Goal: Task Accomplishment & Management: Manage account settings

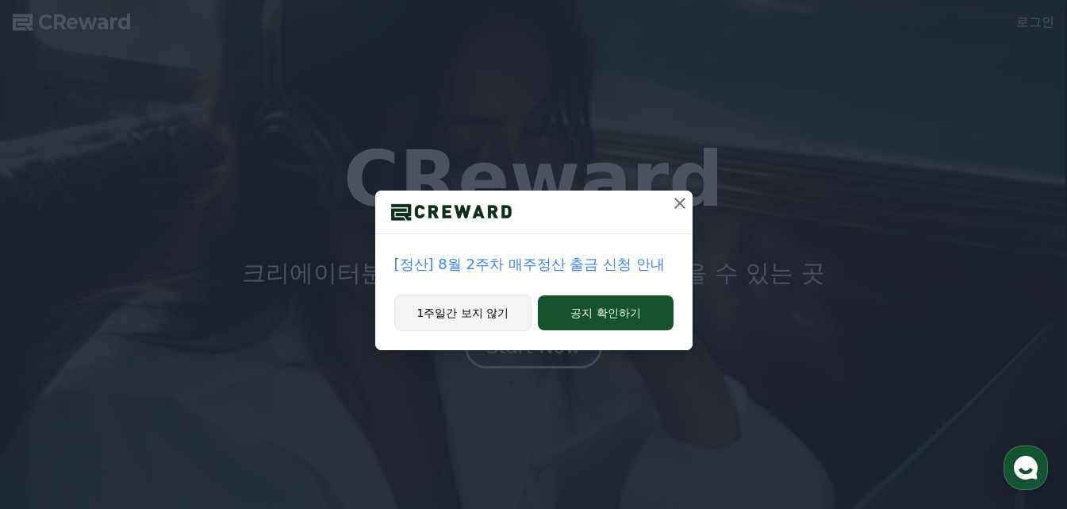
click at [454, 307] on button "1주일간 보지 않기" at bounding box center [463, 312] width 138 height 37
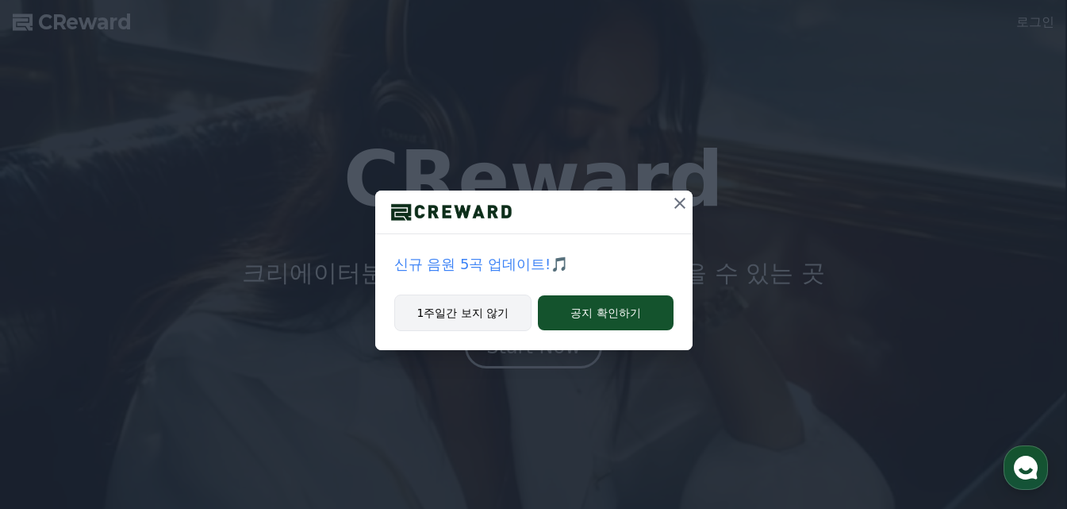
click at [489, 316] on button "1주일간 보지 않기" at bounding box center [463, 312] width 138 height 37
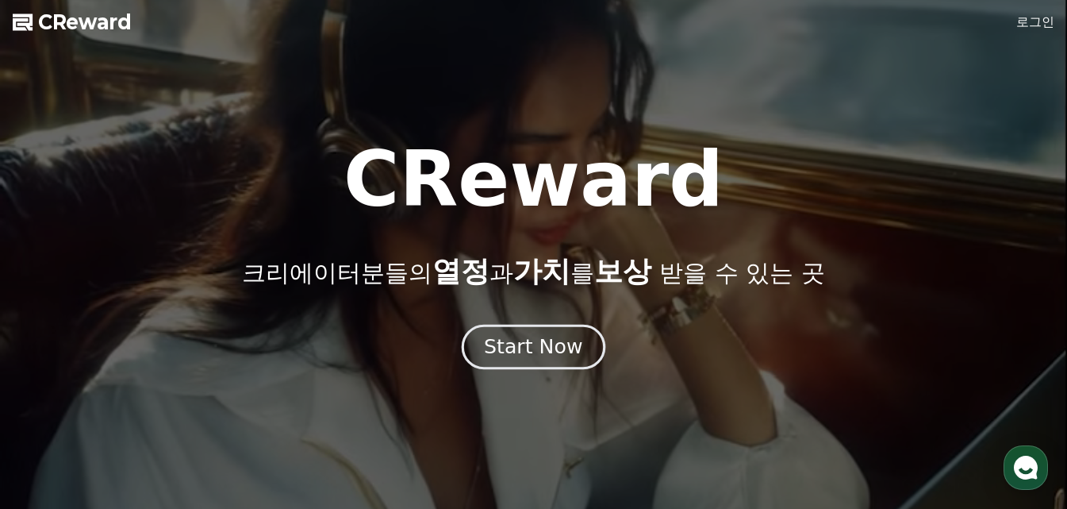
click at [532, 355] on div "Start Now" at bounding box center [533, 346] width 98 height 27
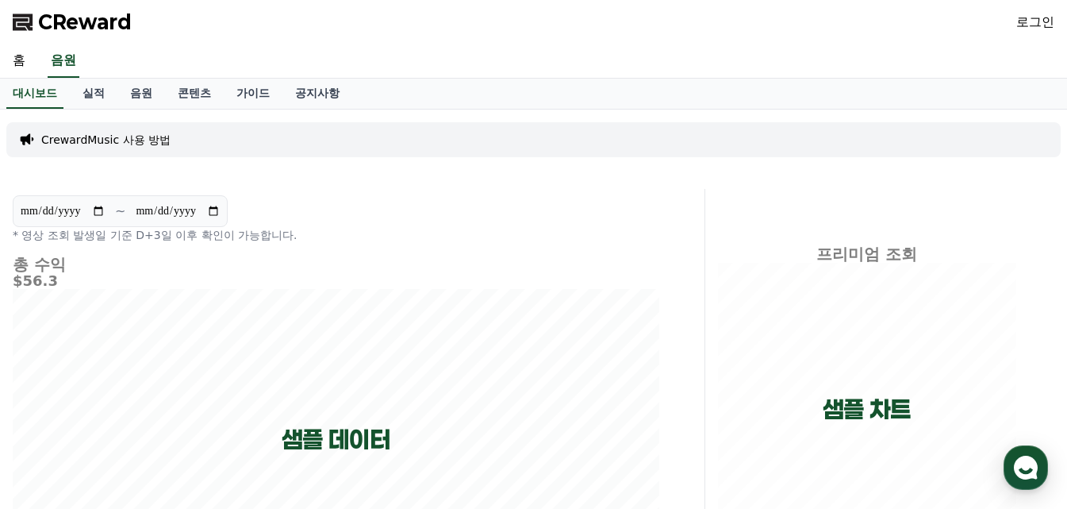
click at [1024, 22] on link "로그인" at bounding box center [1036, 22] width 38 height 19
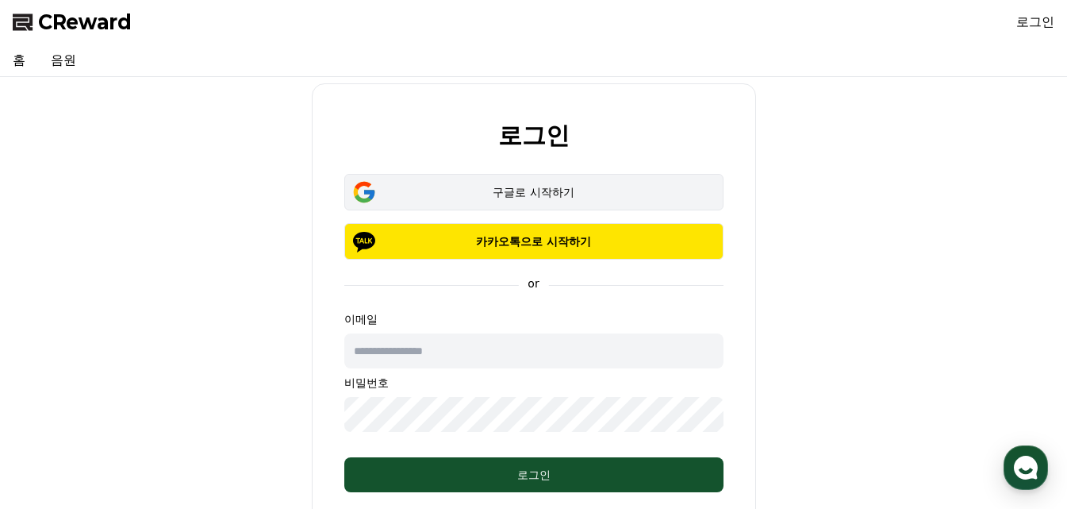
click at [556, 193] on div "구글로 시작하기" at bounding box center [533, 192] width 333 height 16
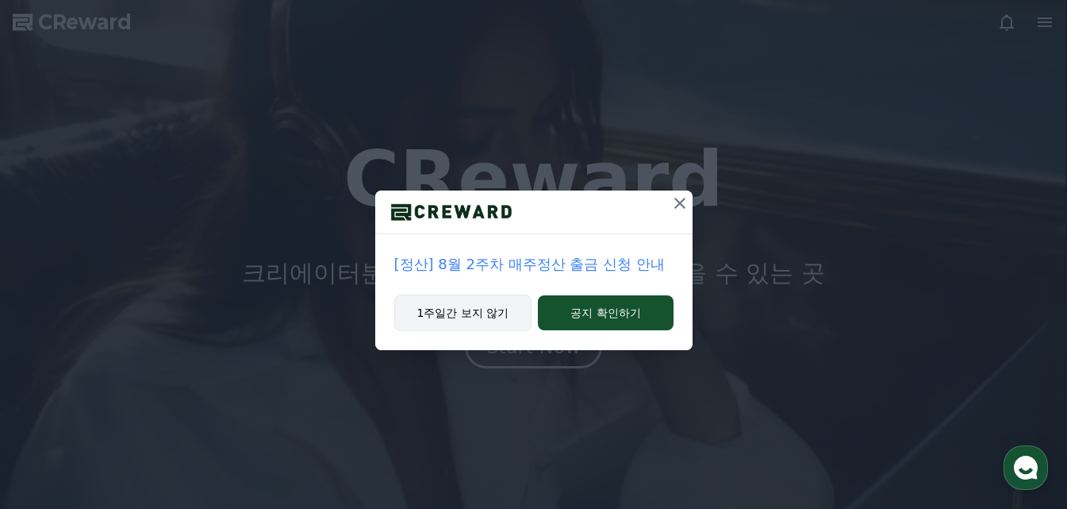
click at [433, 317] on button "1주일간 보지 않기" at bounding box center [463, 312] width 138 height 37
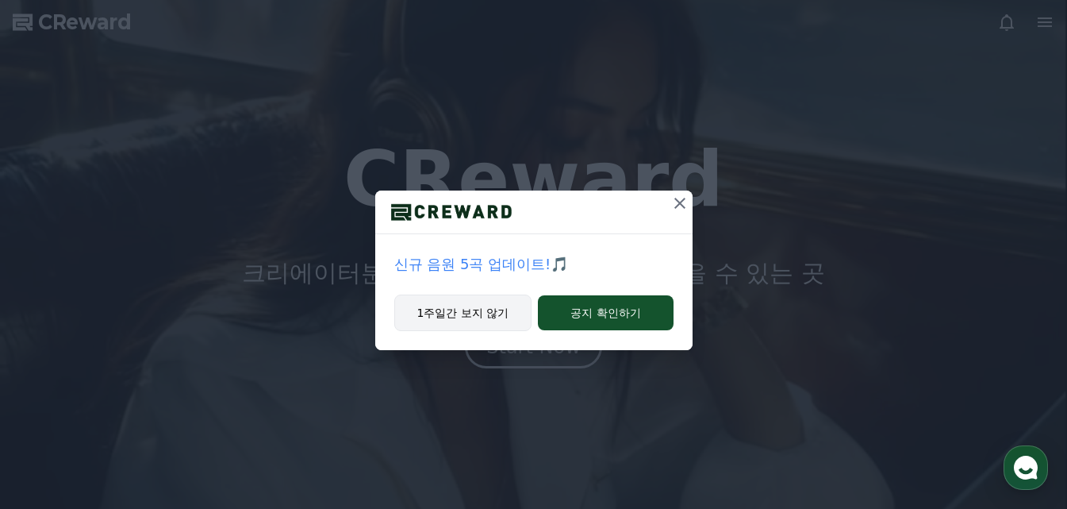
click at [433, 317] on button "1주일간 보지 않기" at bounding box center [463, 312] width 138 height 37
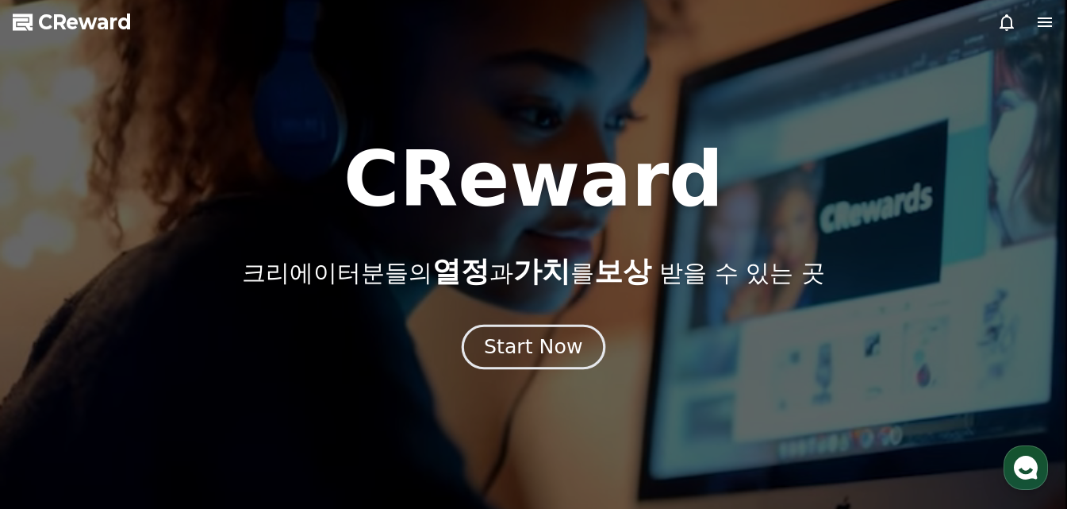
click at [504, 340] on div "Start Now" at bounding box center [533, 346] width 98 height 27
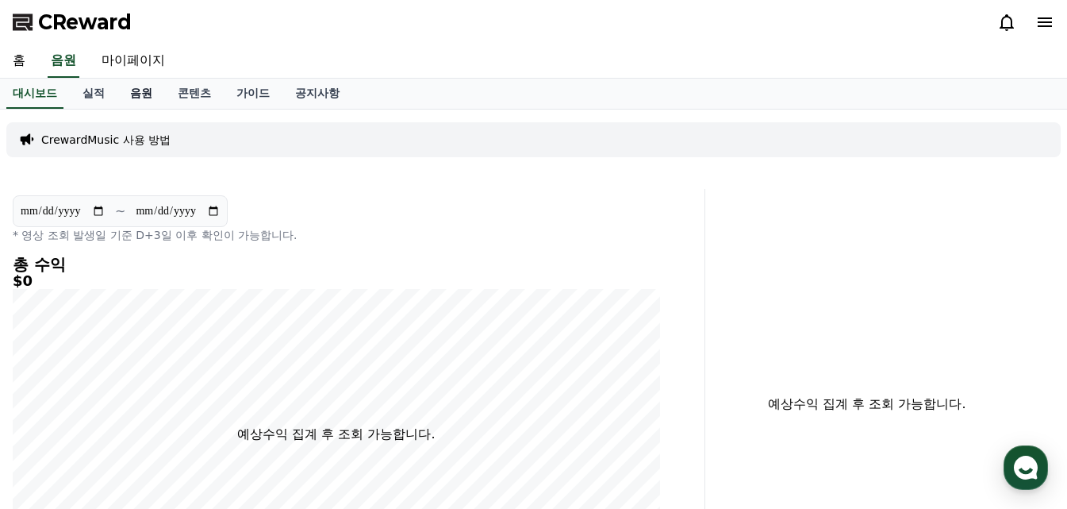
click at [138, 93] on link "음원" at bounding box center [141, 94] width 48 height 30
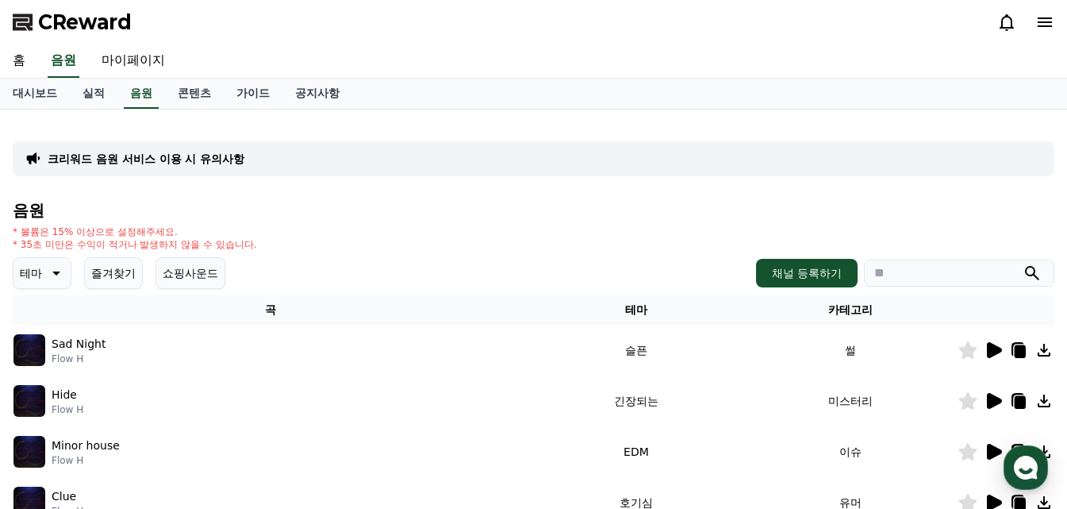
click at [992, 351] on icon at bounding box center [994, 350] width 15 height 16
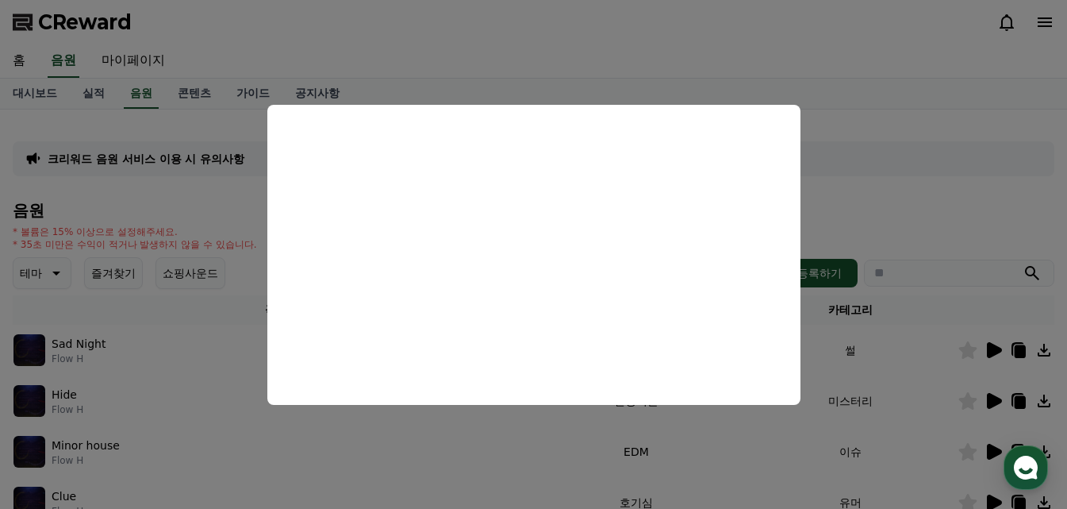
click at [992, 401] on button "close modal" at bounding box center [533, 254] width 1067 height 509
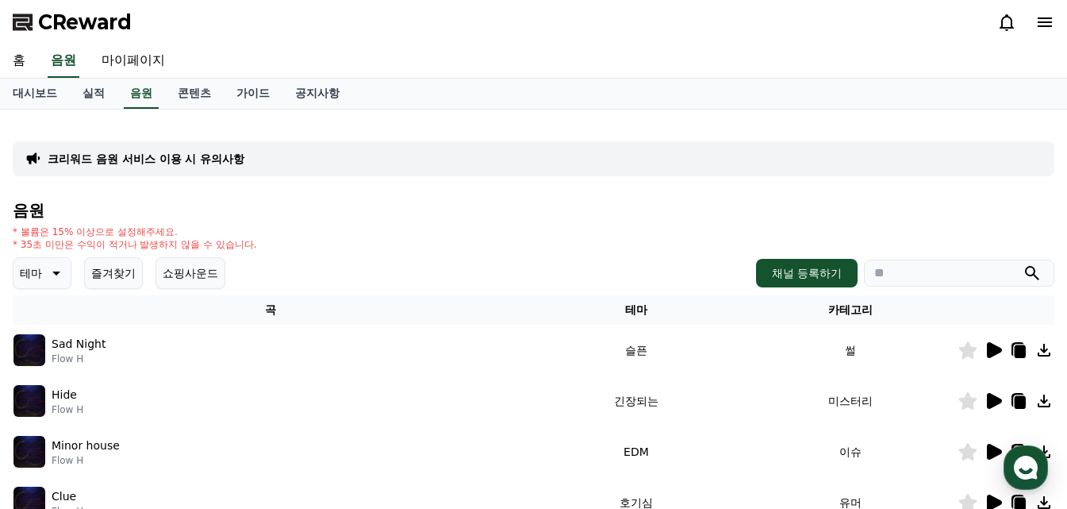
click at [992, 401] on icon at bounding box center [994, 401] width 15 height 16
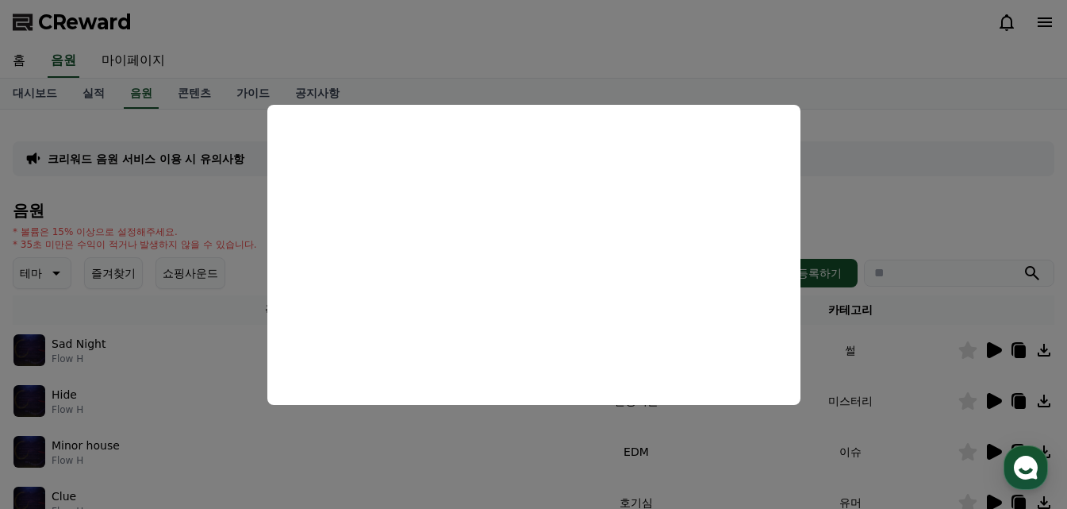
click at [928, 95] on button "close modal" at bounding box center [533, 254] width 1067 height 509
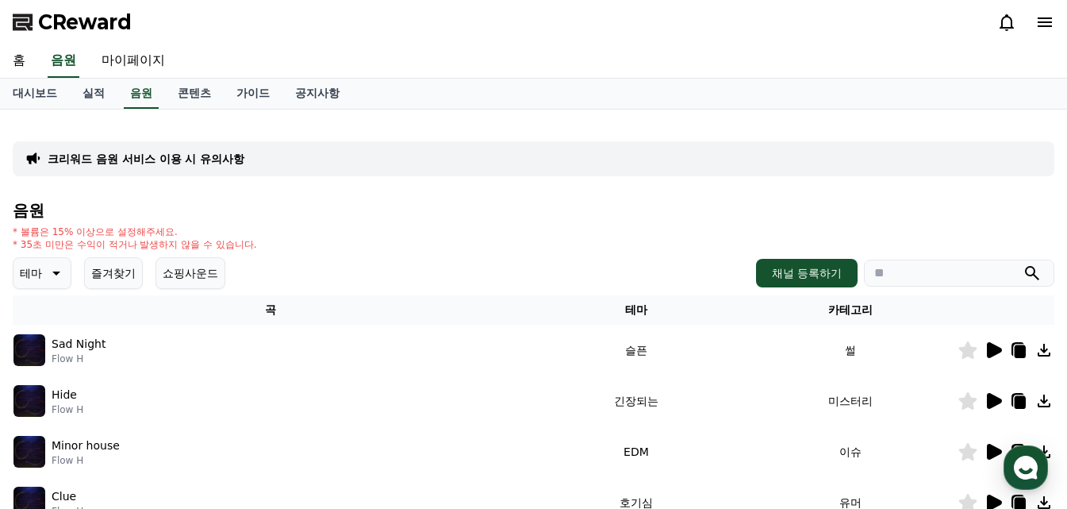
click at [233, 154] on p "크리워드 음원 서비스 이용 시 유의사항" at bounding box center [146, 159] width 197 height 16
click at [913, 267] on input "search" at bounding box center [959, 273] width 190 height 27
paste input "**********"
type input "**********"
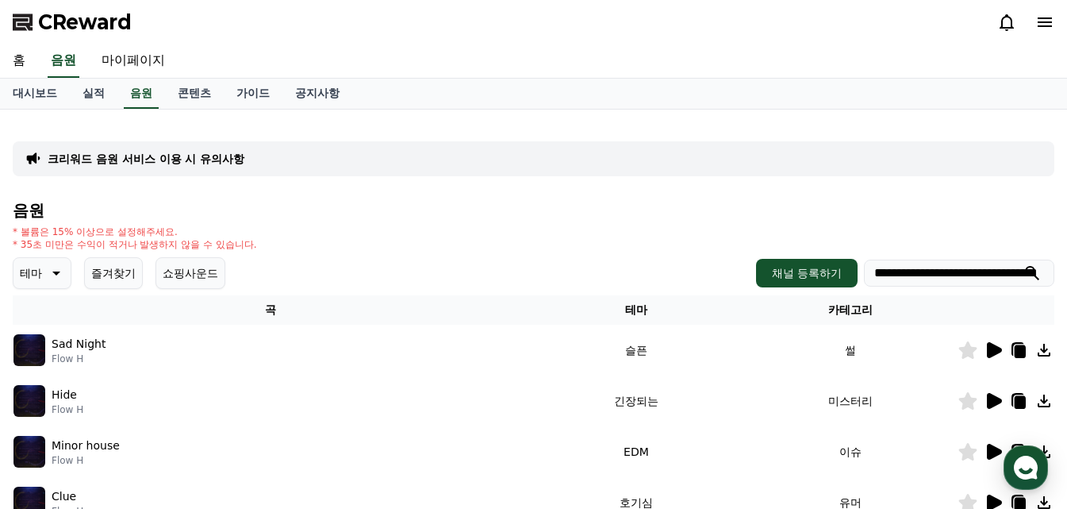
click at [1029, 273] on icon "submit" at bounding box center [1032, 272] width 19 height 19
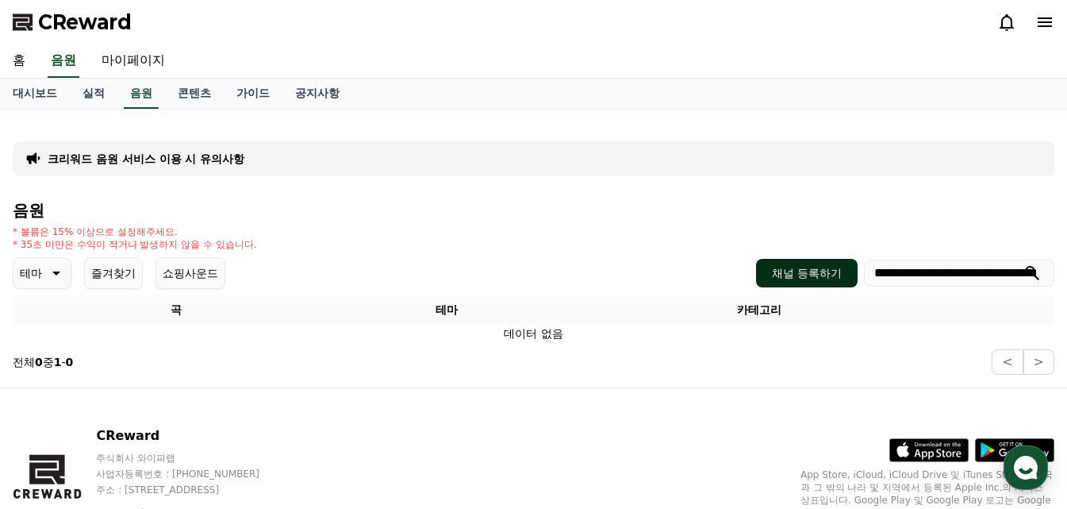
click at [809, 275] on button "채널 등록하기" at bounding box center [807, 273] width 102 height 29
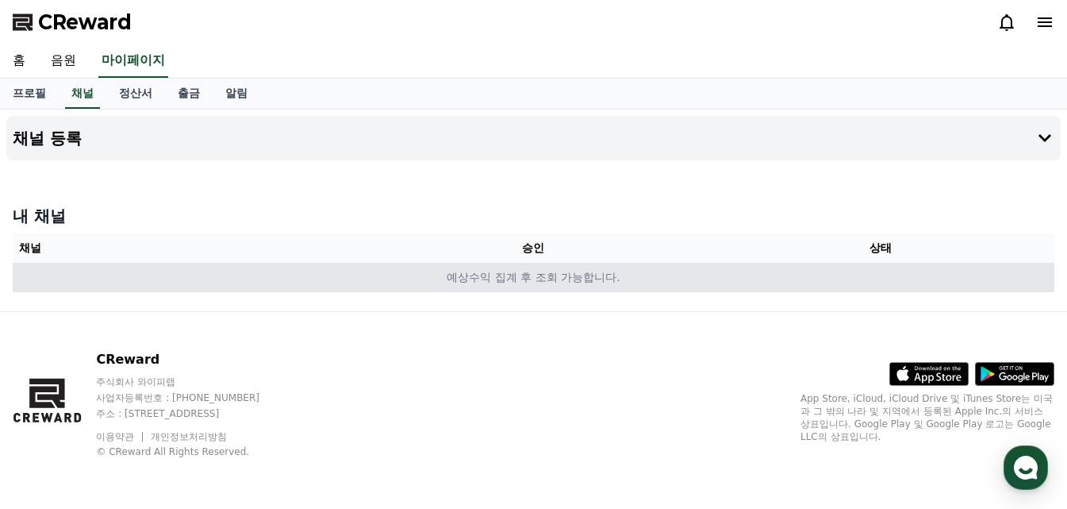
click at [402, 283] on td "예상수익 집계 후 조회 가능합니다." at bounding box center [534, 277] width 1042 height 29
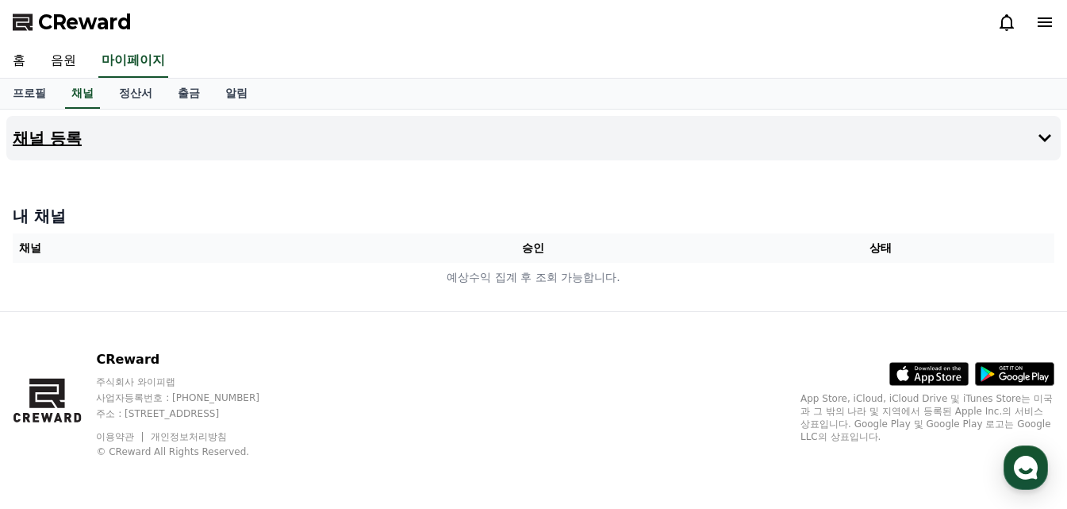
click at [1044, 139] on icon at bounding box center [1045, 138] width 13 height 8
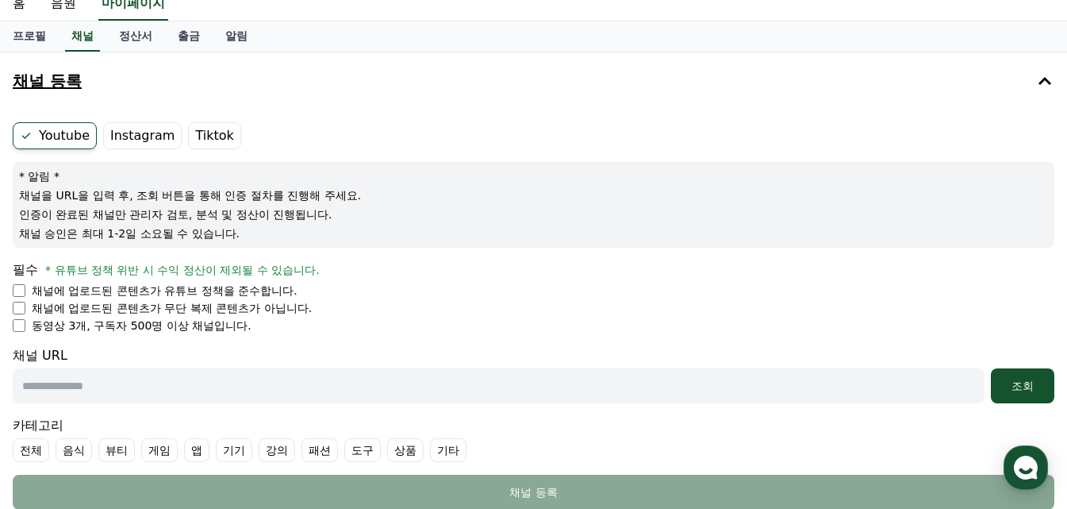
scroll to position [133, 0]
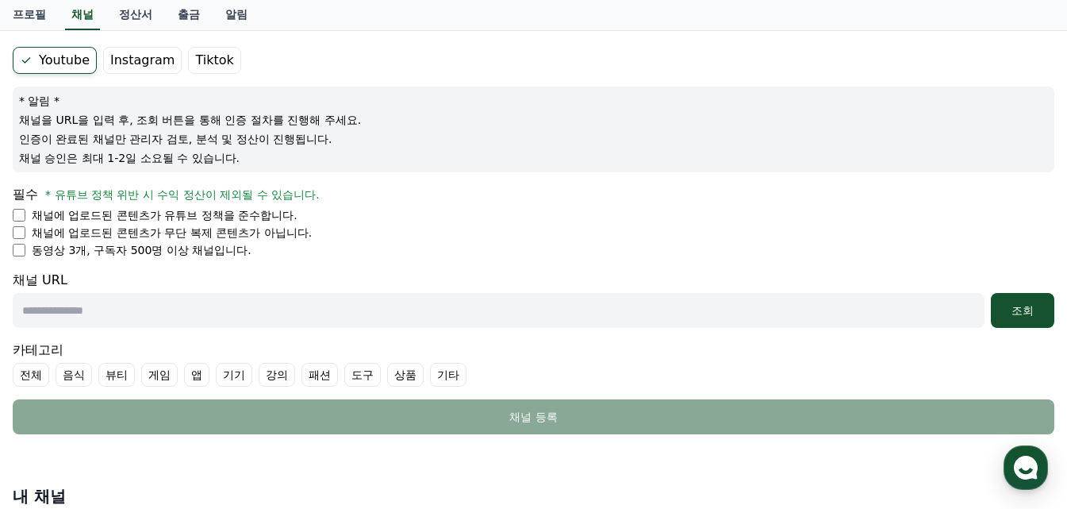
click at [268, 298] on input "text" at bounding box center [499, 310] width 972 height 35
paste input "**********"
type input "**********"
click at [1008, 317] on div "조회" at bounding box center [1023, 310] width 51 height 16
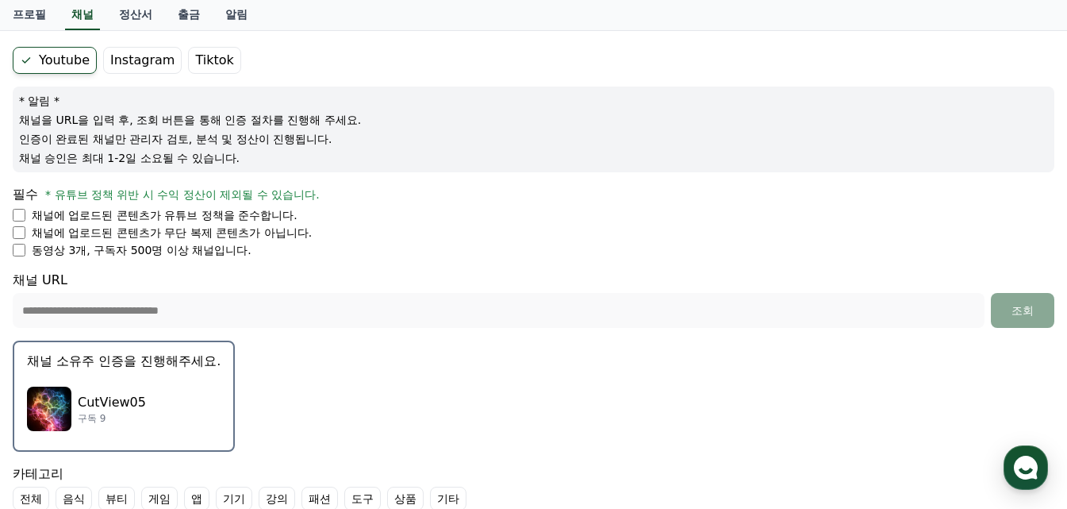
scroll to position [264, 0]
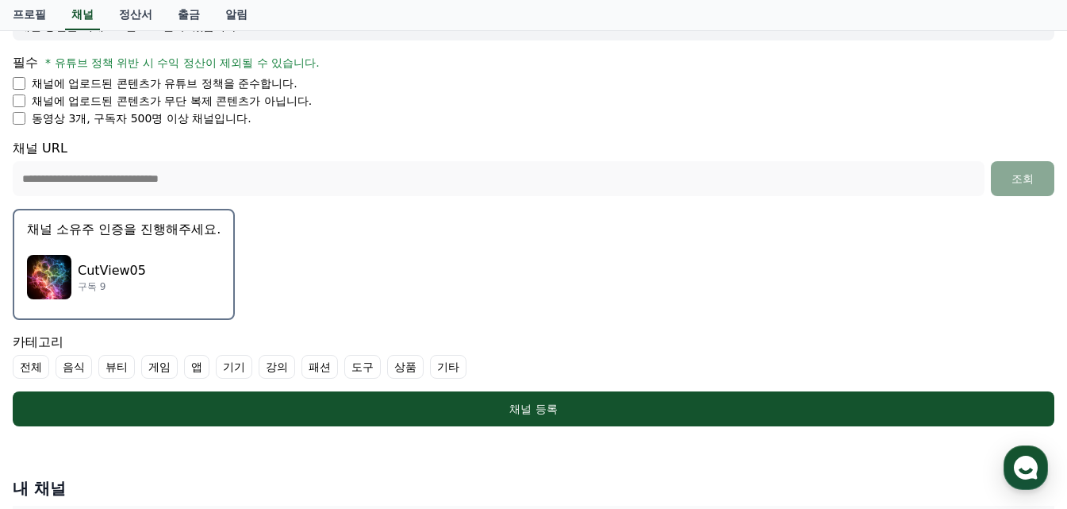
click at [215, 253] on div "CutView05 구독 9" at bounding box center [124, 276] width 194 height 63
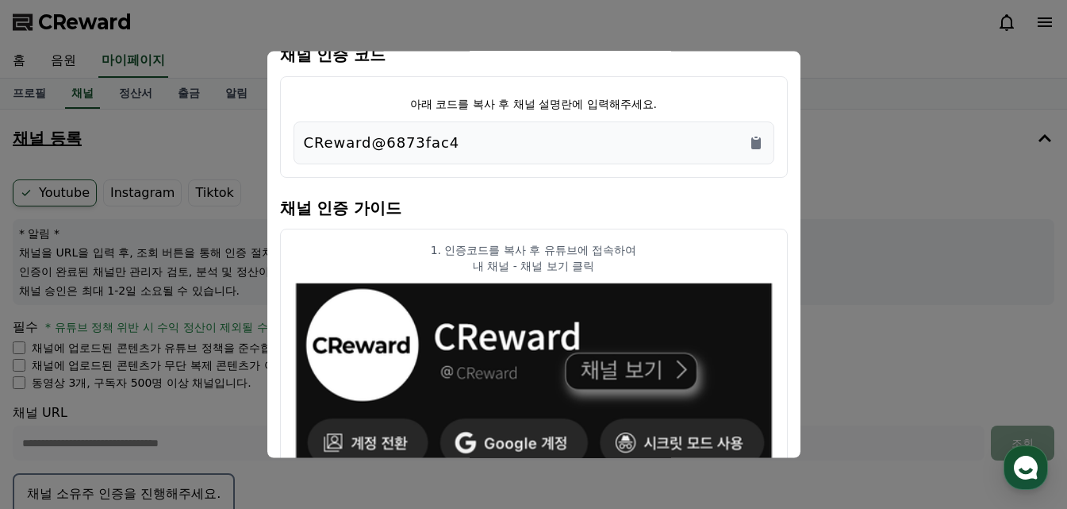
scroll to position [0, 0]
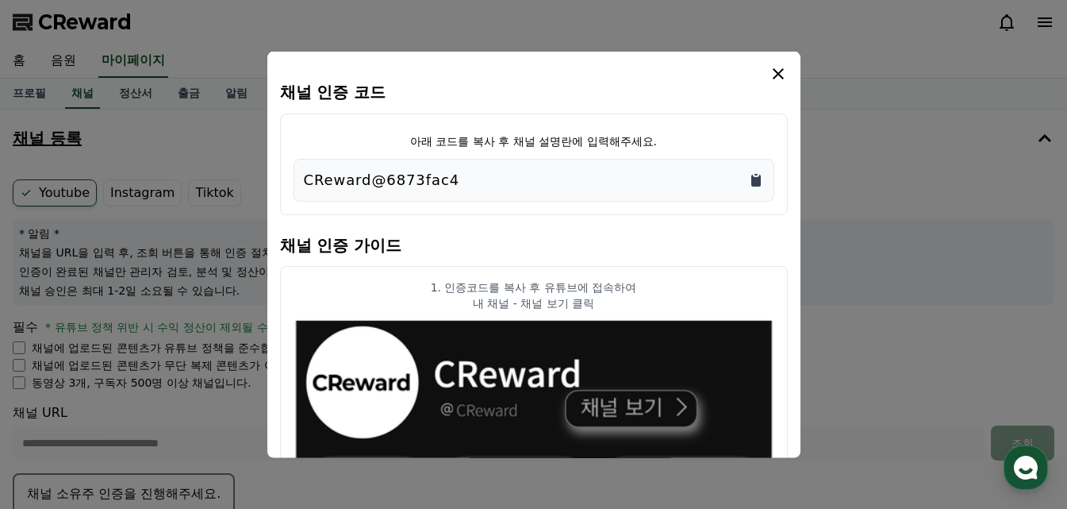
click at [756, 179] on icon "Copy to clipboard" at bounding box center [757, 180] width 10 height 12
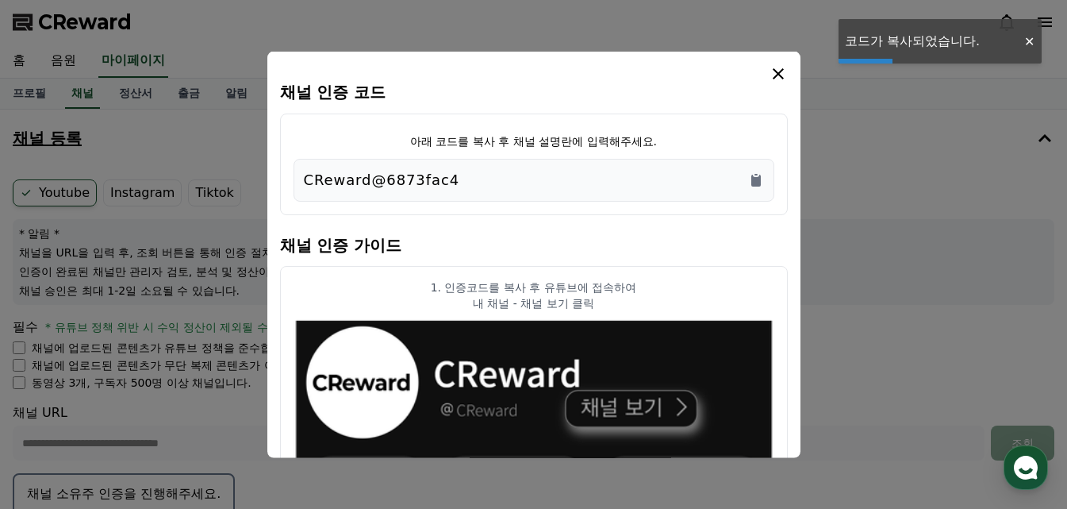
click at [847, 340] on button "close modal" at bounding box center [533, 254] width 1067 height 509
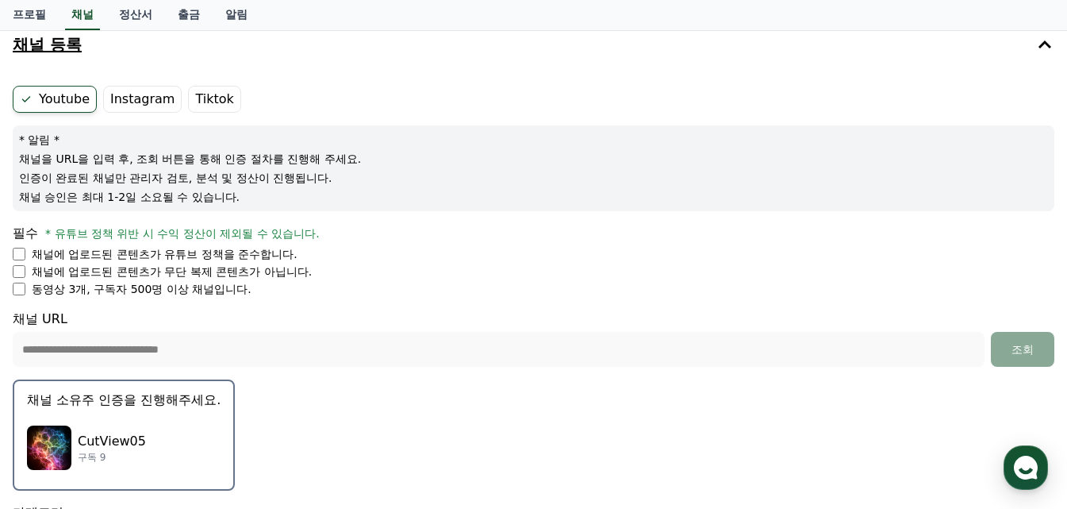
scroll to position [133, 0]
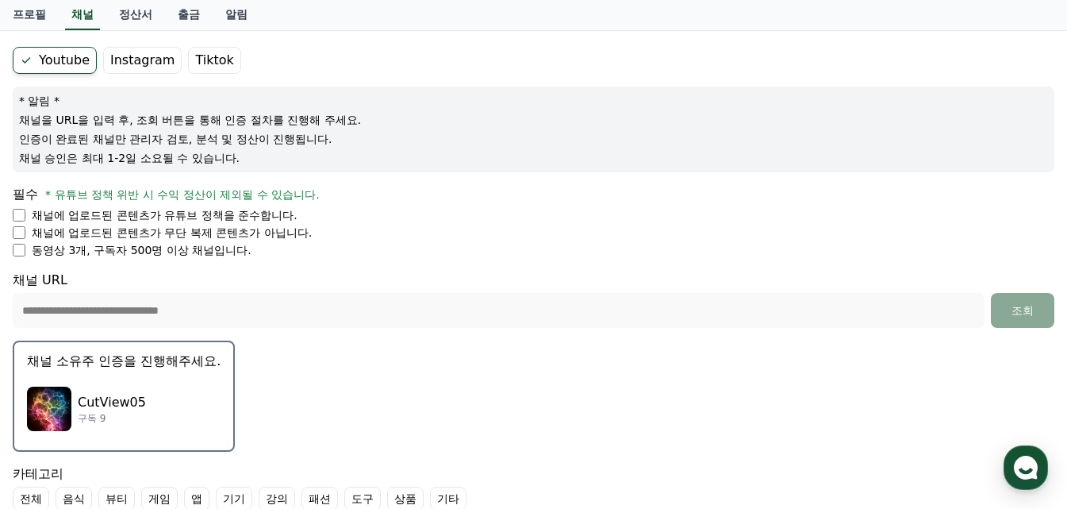
click at [153, 382] on div "CutView05 구독 9" at bounding box center [124, 408] width 194 height 63
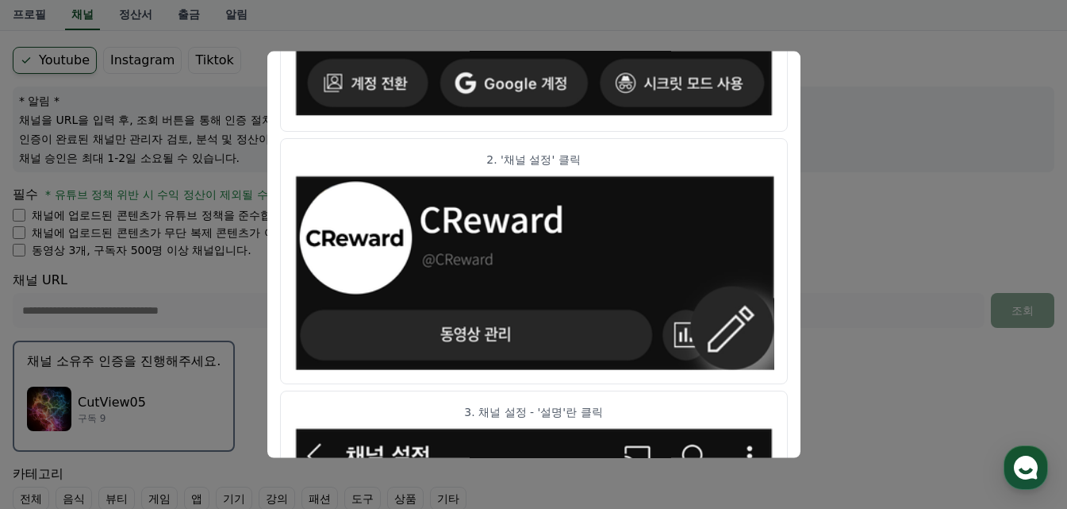
scroll to position [0, 0]
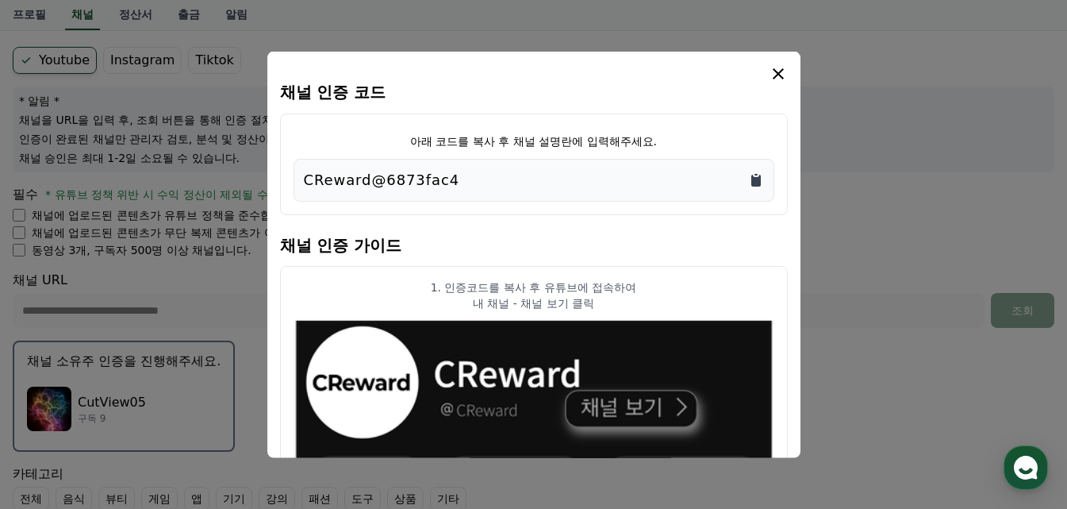
click at [755, 185] on icon "Copy to clipboard" at bounding box center [757, 180] width 10 height 12
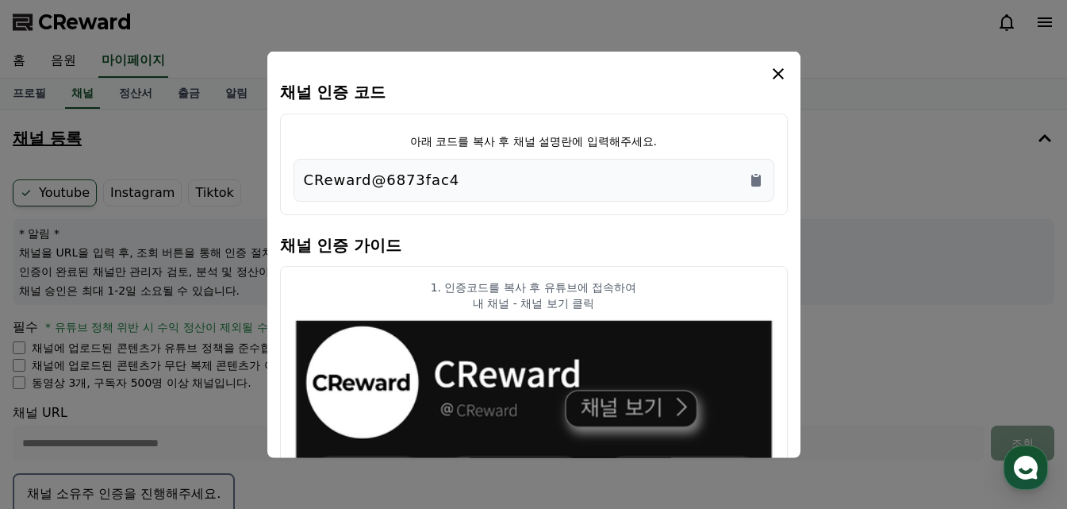
click at [779, 78] on icon "modal" at bounding box center [778, 72] width 19 height 19
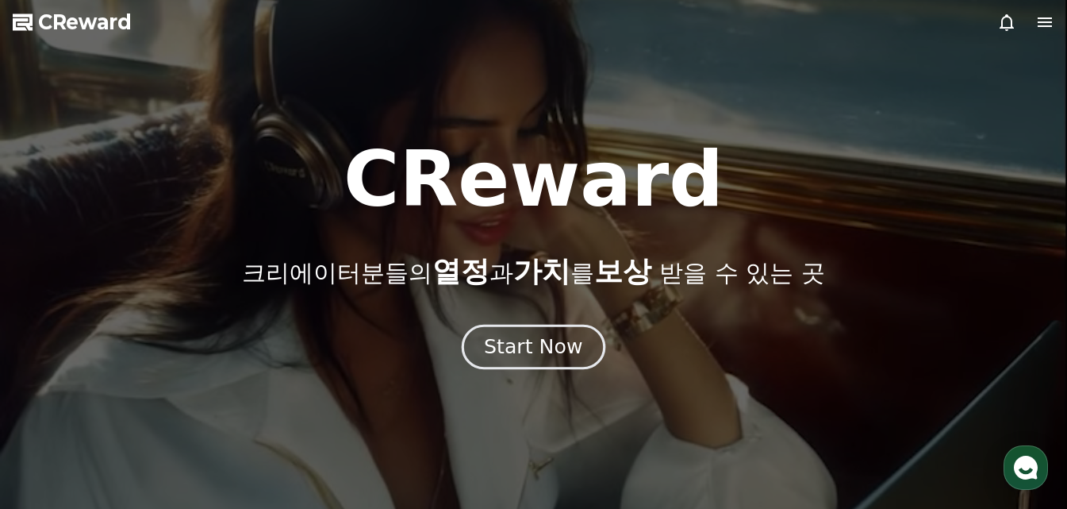
click at [525, 346] on div "Start Now" at bounding box center [533, 346] width 98 height 27
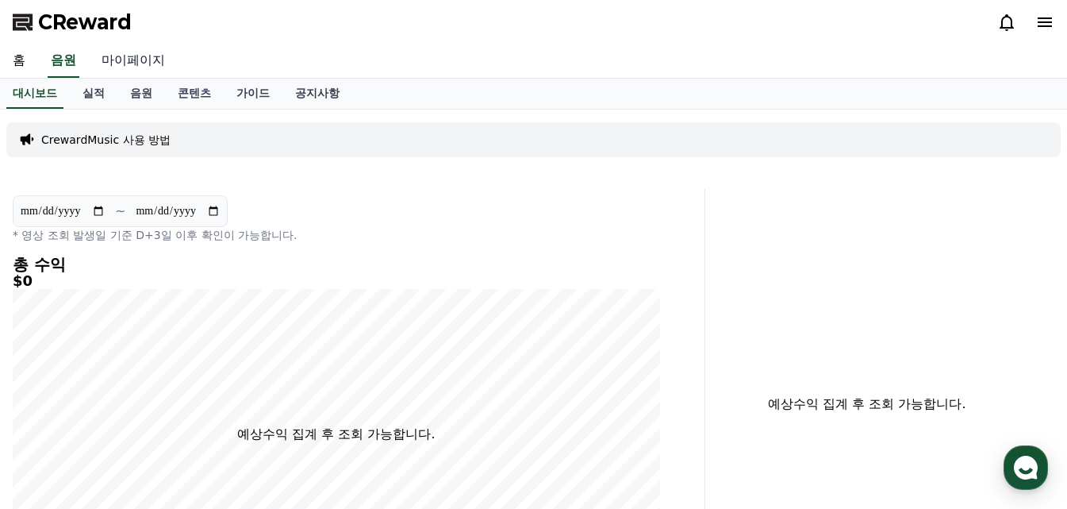
click at [123, 65] on link "마이페이지" at bounding box center [133, 60] width 89 height 33
select select "**********"
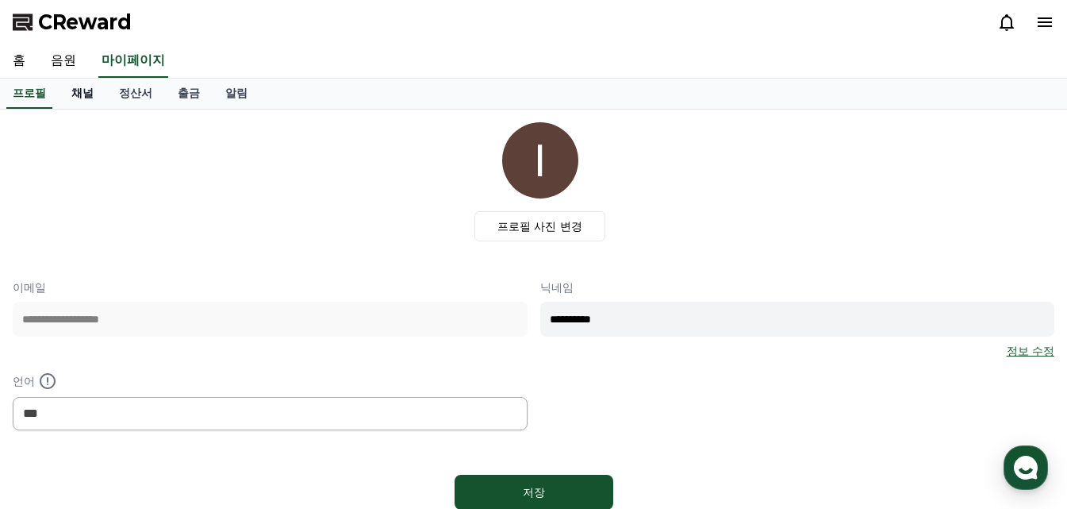
click at [86, 96] on link "채널" at bounding box center [83, 94] width 48 height 30
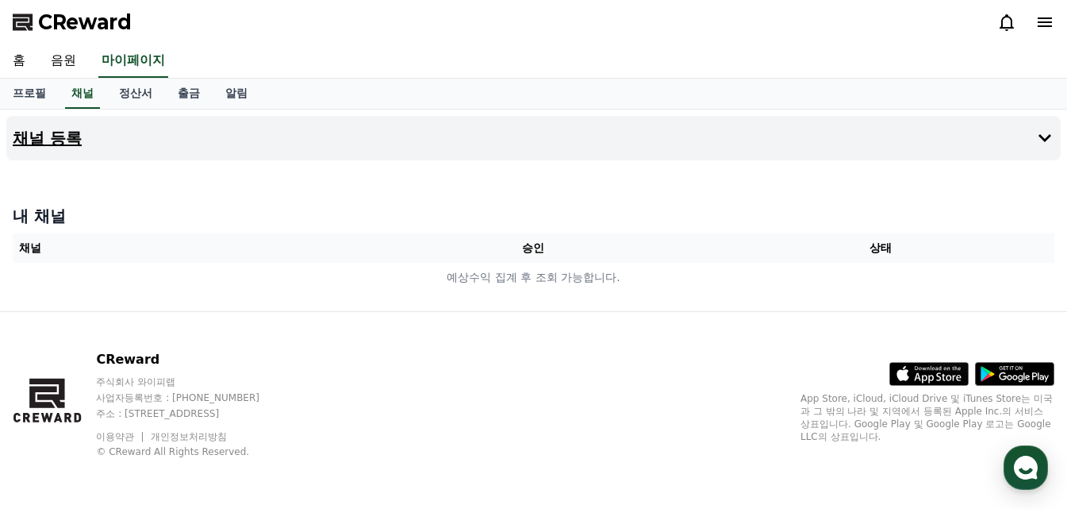
click at [465, 140] on button "채널 등록" at bounding box center [533, 138] width 1055 height 44
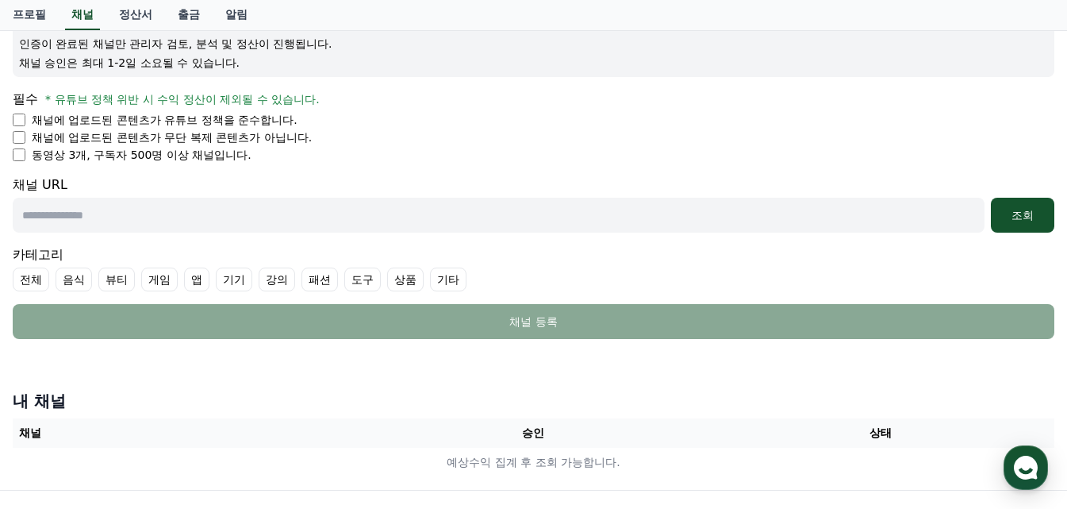
scroll to position [264, 0]
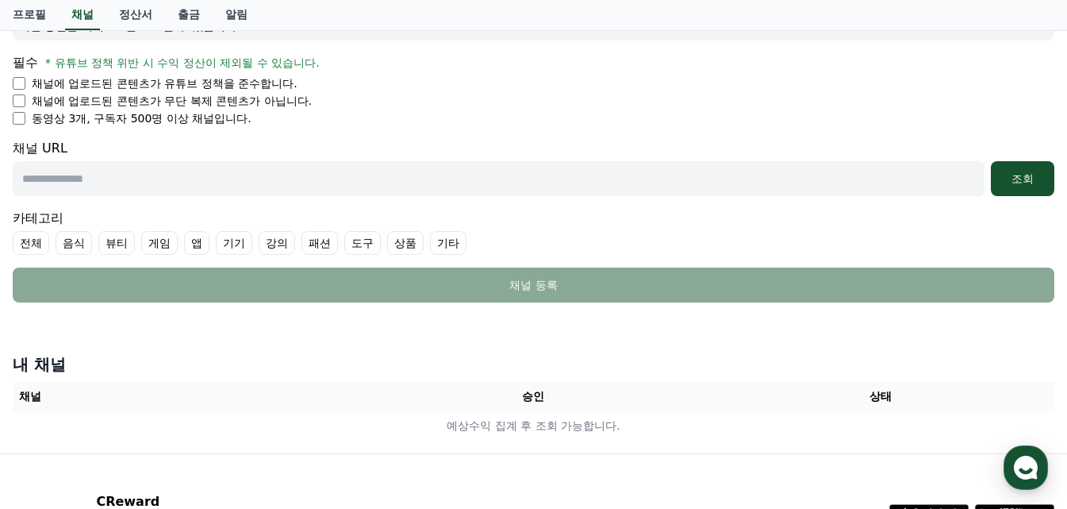
click at [141, 179] on input "text" at bounding box center [499, 178] width 972 height 35
paste input "**********"
type input "**********"
click at [1025, 169] on button "조회" at bounding box center [1022, 178] width 63 height 35
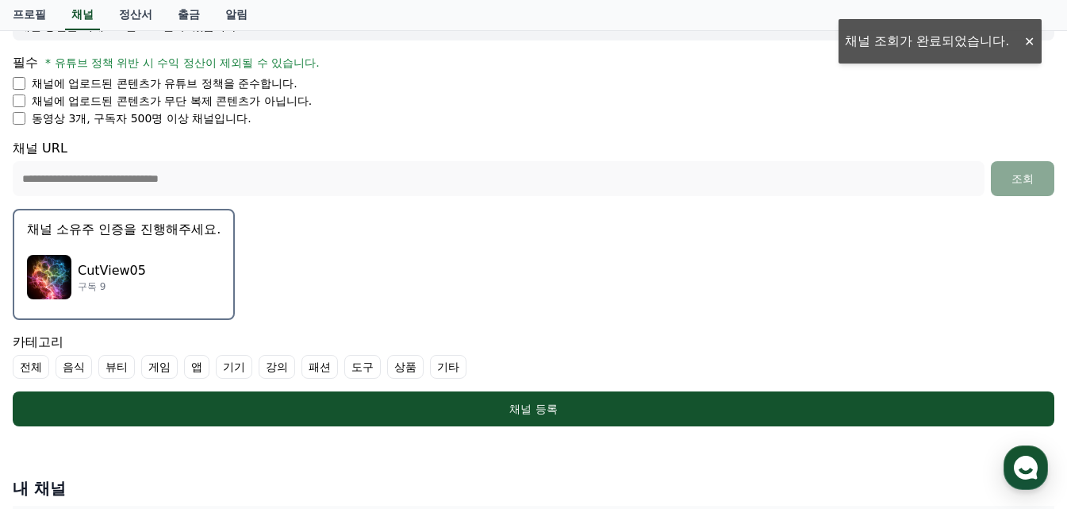
scroll to position [397, 0]
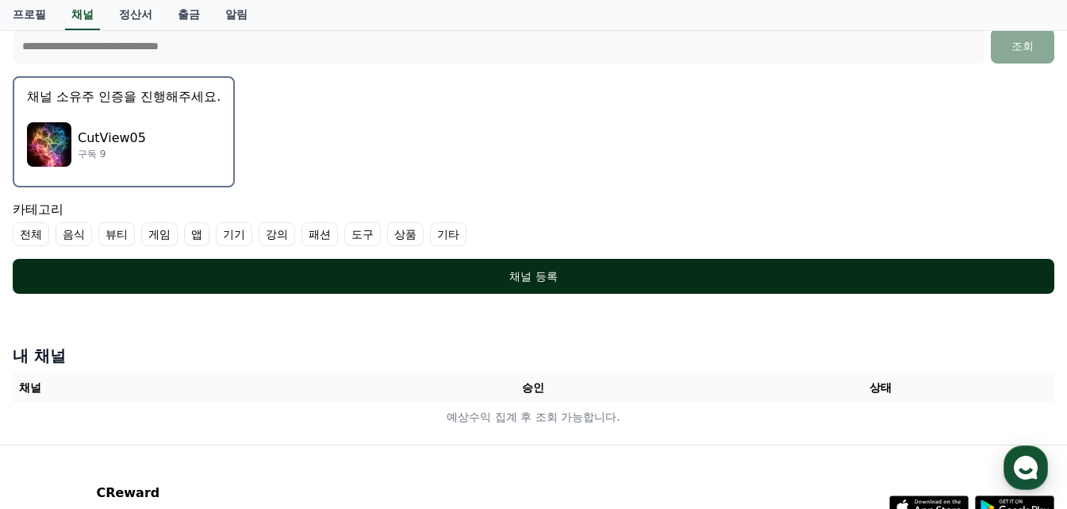
click at [557, 268] on div "채널 등록" at bounding box center [533, 276] width 978 height 16
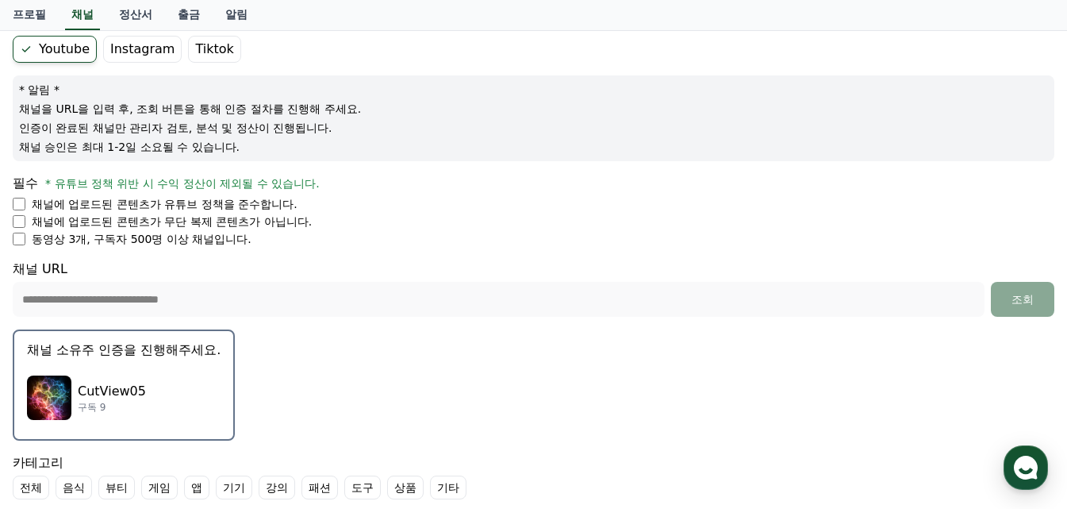
scroll to position [264, 0]
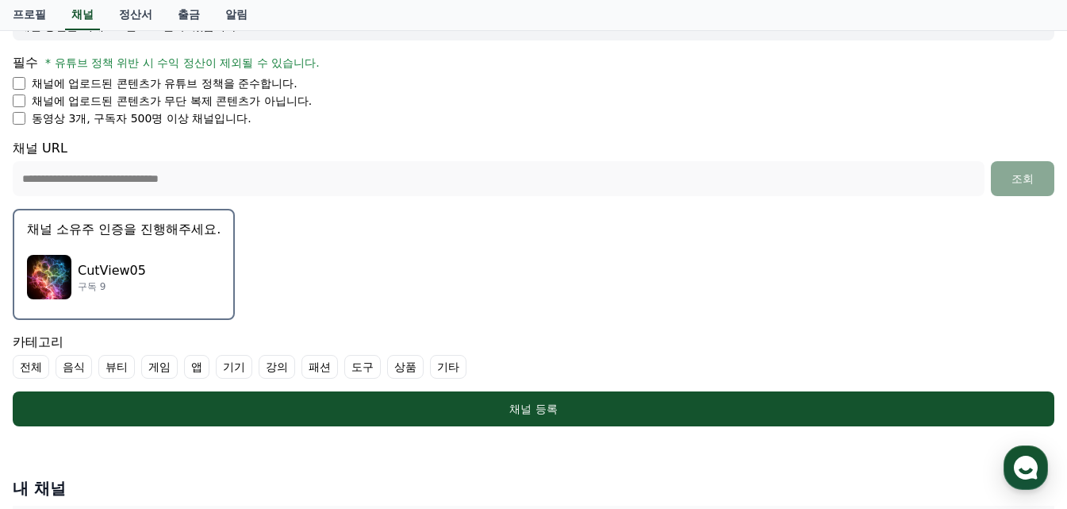
click at [138, 275] on p "CutView05" at bounding box center [112, 270] width 68 height 19
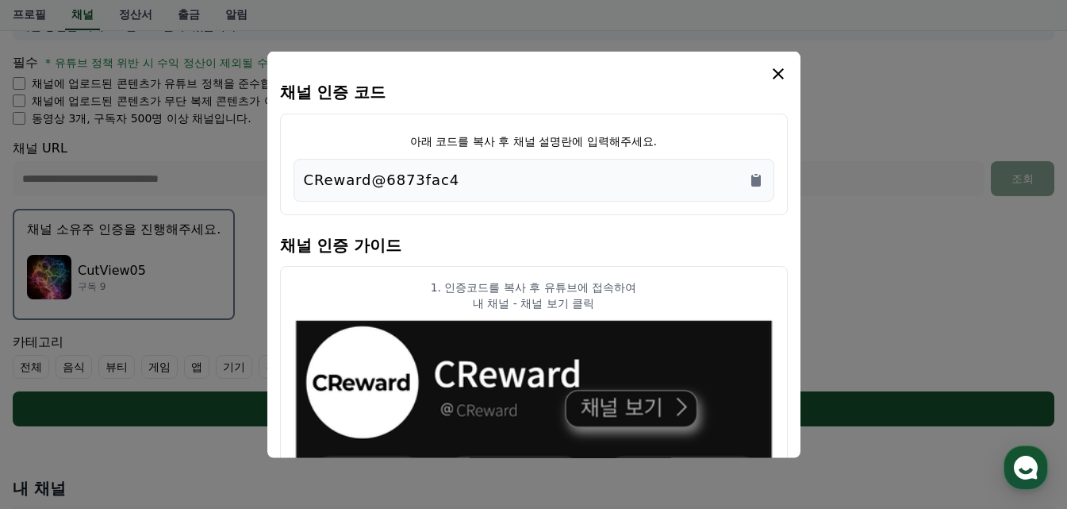
click at [781, 75] on icon "modal" at bounding box center [778, 72] width 11 height 11
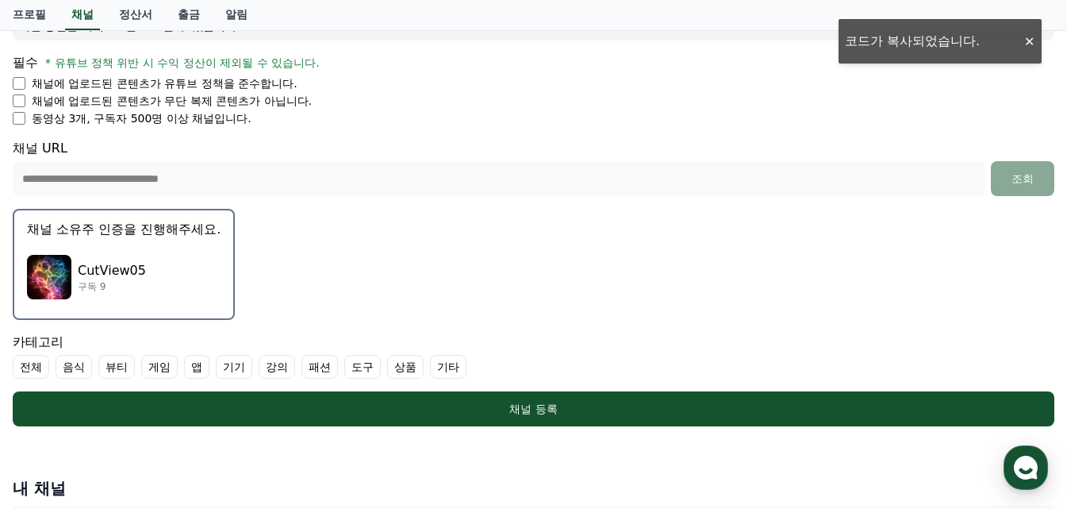
click at [22, 91] on ul "채널에 업로드된 콘텐츠가 유튜브 정책을 준수합니다. 채널에 업로드된 콘텐츠가 무단 복제 콘텐츠가 아닙니다. 동영상 3개, 구독자 500명 이상…" at bounding box center [534, 100] width 1042 height 51
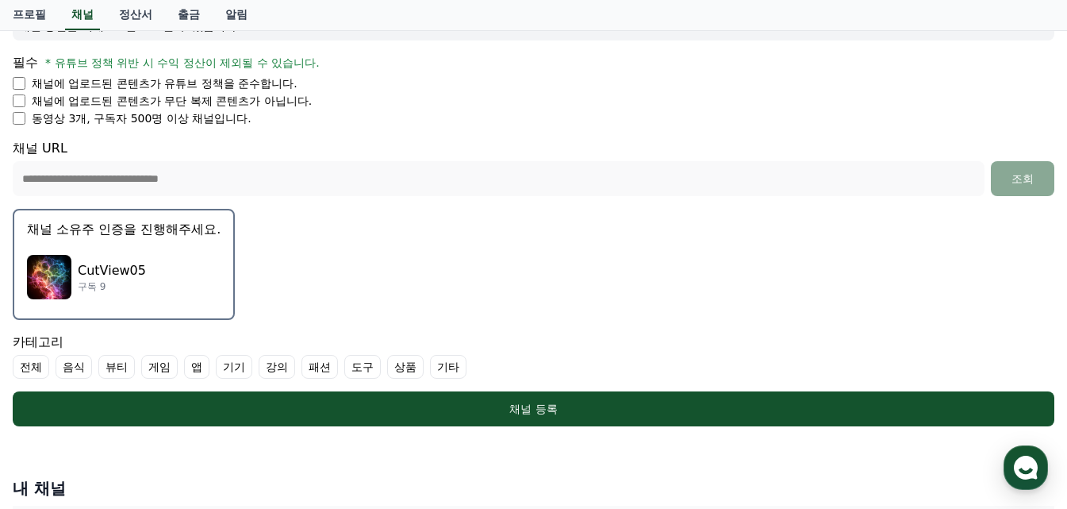
click at [122, 252] on div "CutView05 구독 9" at bounding box center [124, 276] width 194 height 63
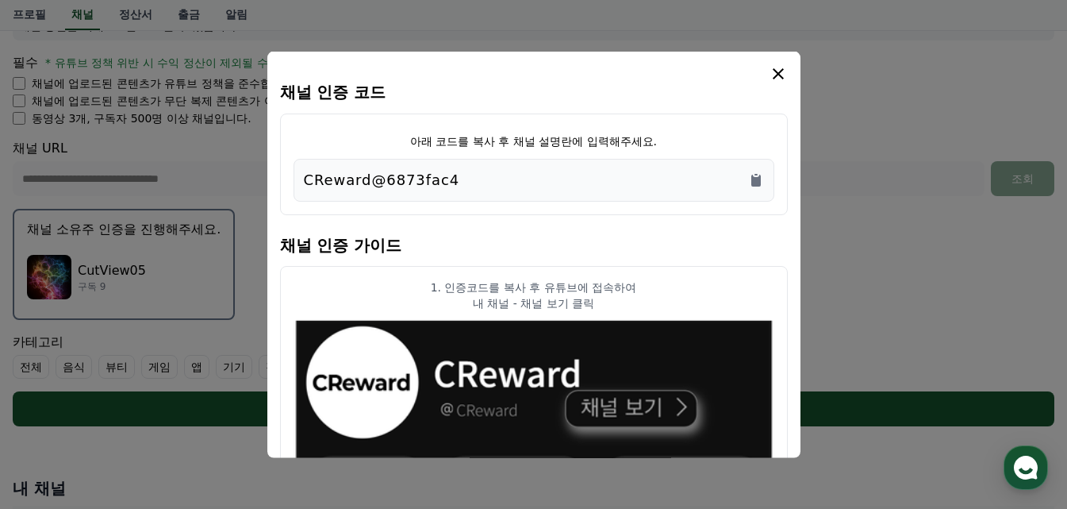
click at [775, 75] on icon "modal" at bounding box center [778, 72] width 19 height 19
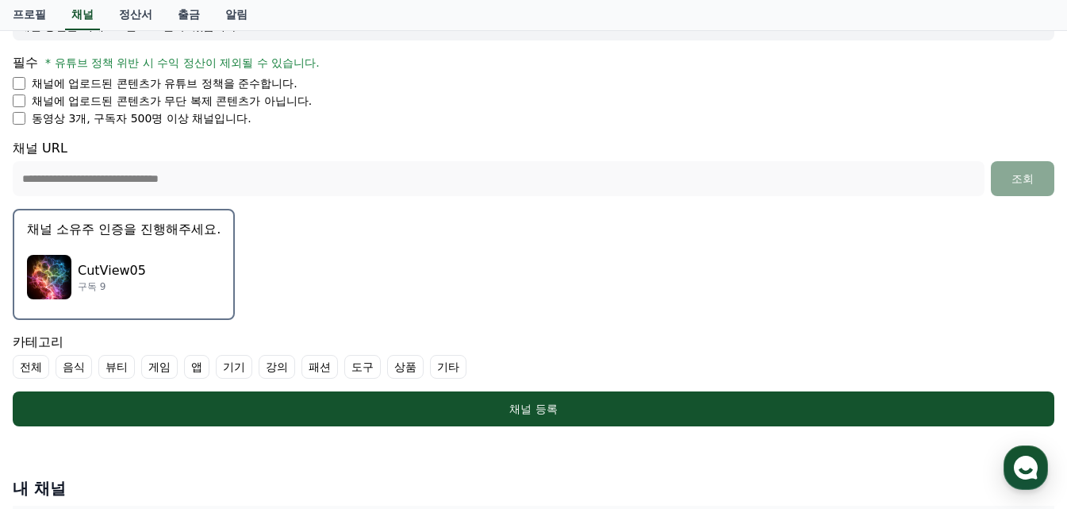
click at [94, 275] on p "CutView05" at bounding box center [112, 270] width 68 height 19
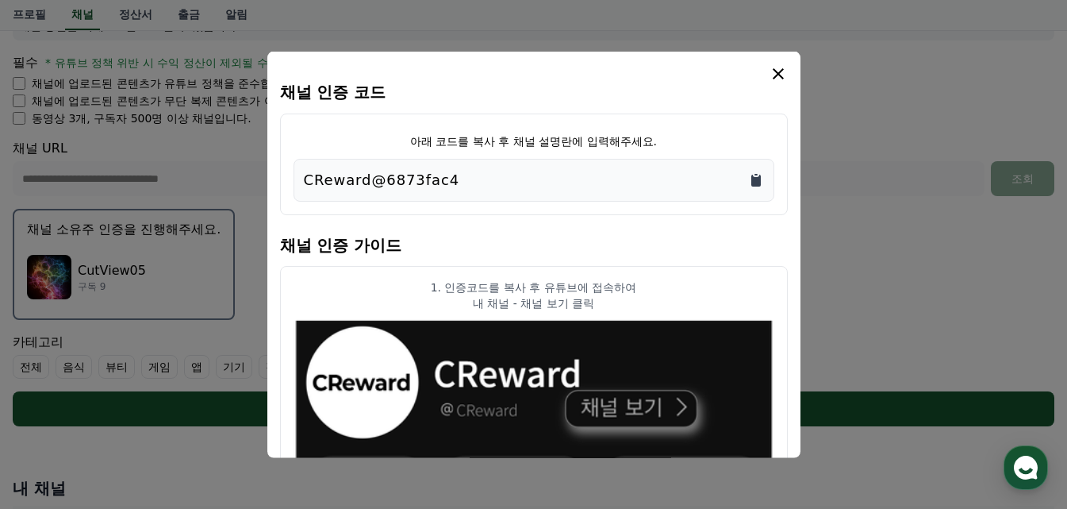
click at [759, 175] on icon "Copy to clipboard" at bounding box center [757, 180] width 10 height 12
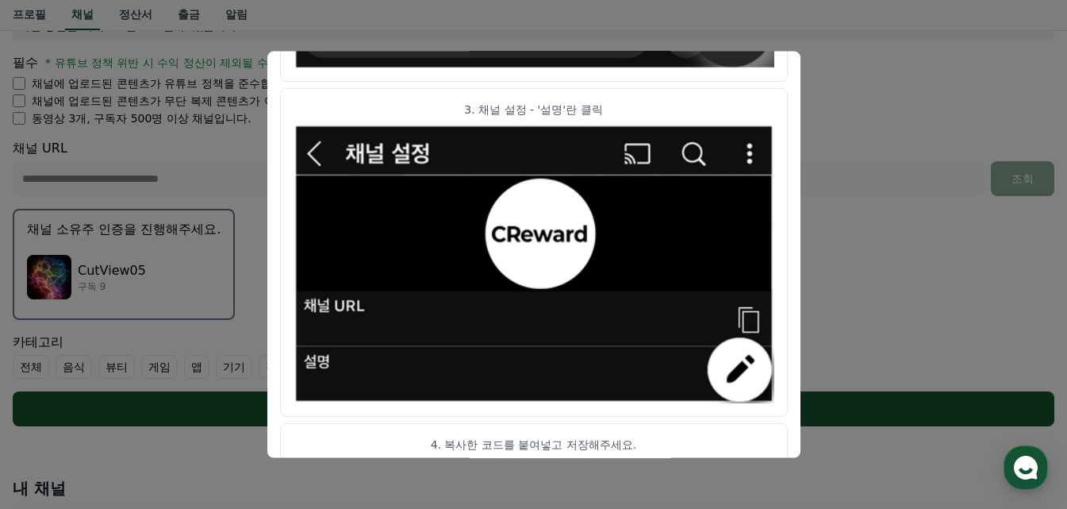
scroll to position [963, 0]
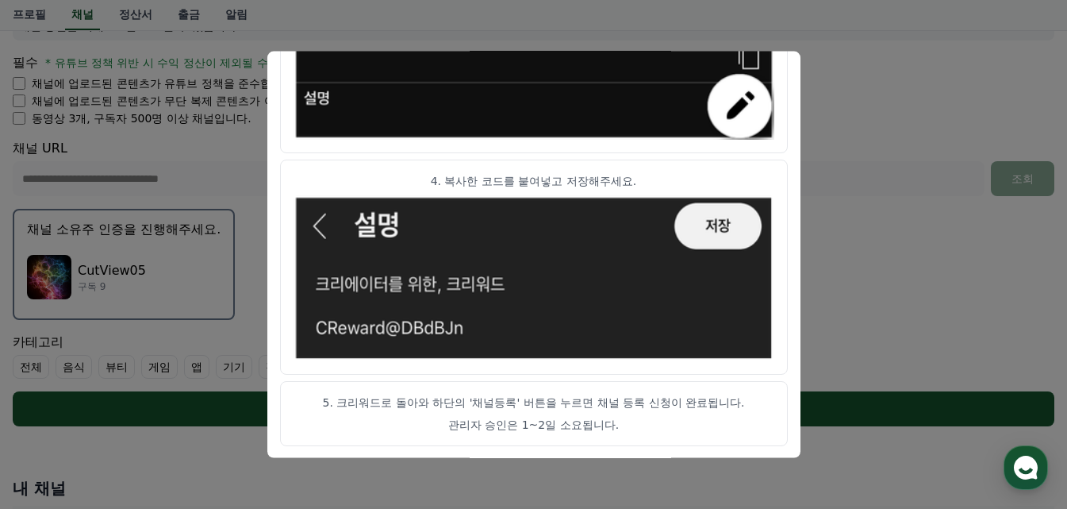
click at [872, 239] on button "close modal" at bounding box center [533, 254] width 1067 height 509
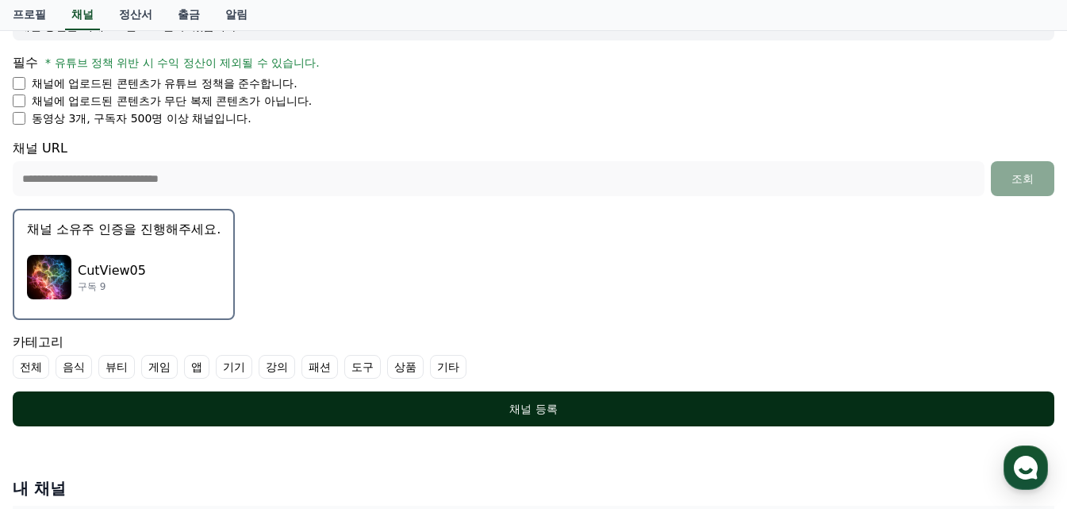
click at [565, 405] on div "채널 등록" at bounding box center [533, 409] width 978 height 16
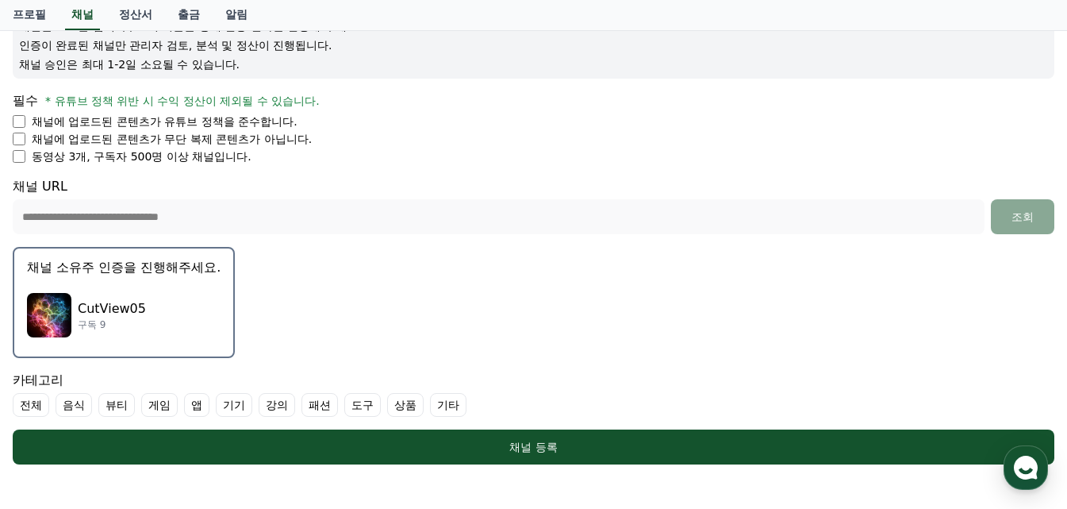
scroll to position [264, 0]
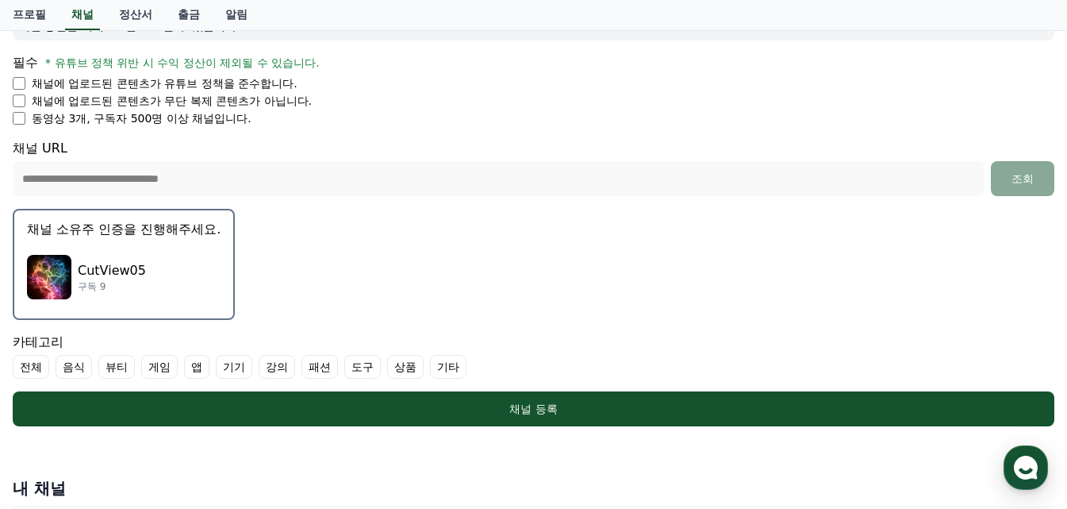
click at [171, 268] on div "CutView05 구독 9" at bounding box center [124, 276] width 194 height 63
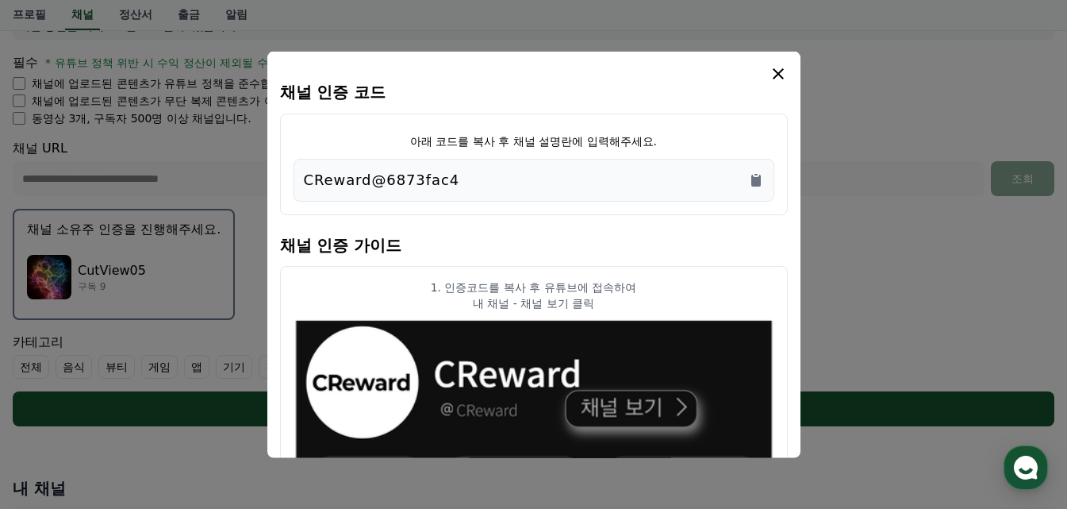
click at [775, 67] on icon "modal" at bounding box center [778, 72] width 19 height 19
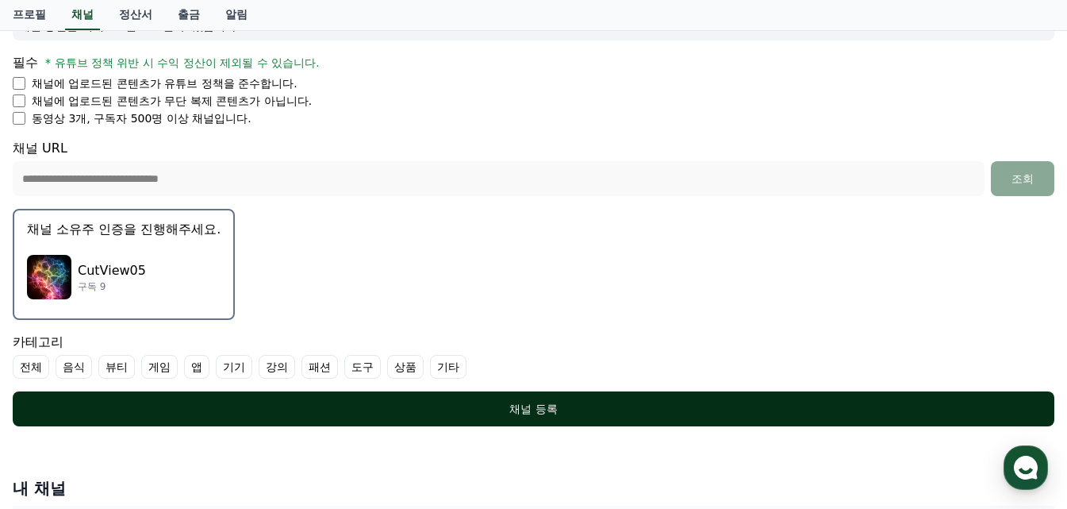
click at [526, 406] on div "채널 등록" at bounding box center [533, 409] width 978 height 16
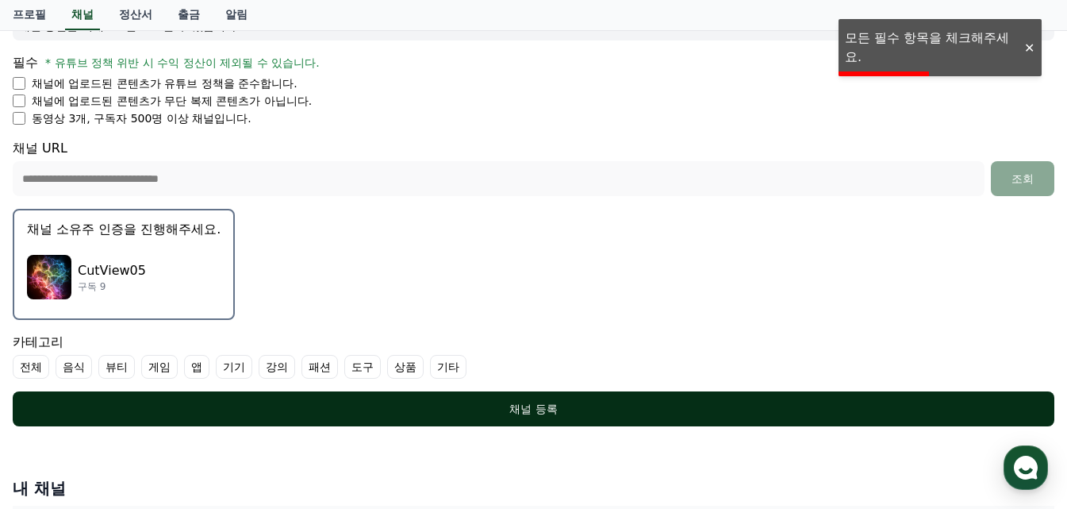
click at [544, 417] on button "채널 등록" at bounding box center [534, 408] width 1042 height 35
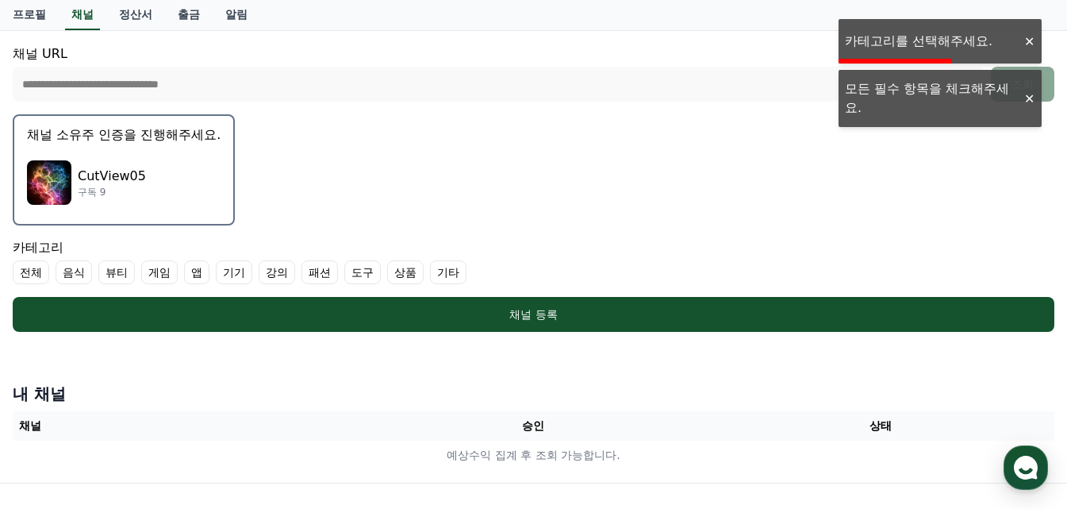
scroll to position [397, 0]
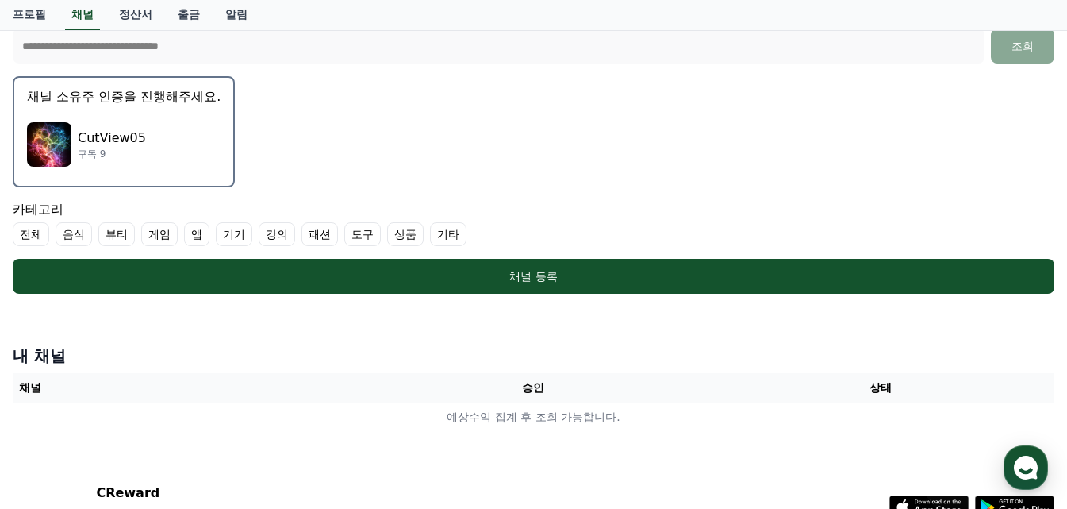
click at [36, 236] on label "전체" at bounding box center [31, 234] width 37 height 24
click at [63, 241] on label "전체" at bounding box center [41, 234] width 56 height 24
click at [37, 234] on label "전체" at bounding box center [31, 234] width 37 height 24
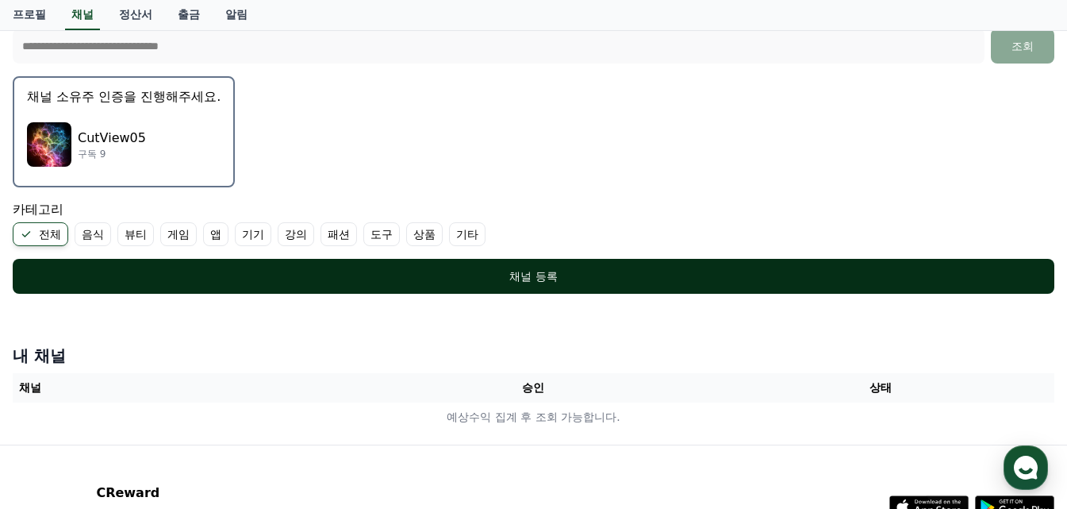
click at [354, 275] on div "채널 등록" at bounding box center [533, 276] width 978 height 16
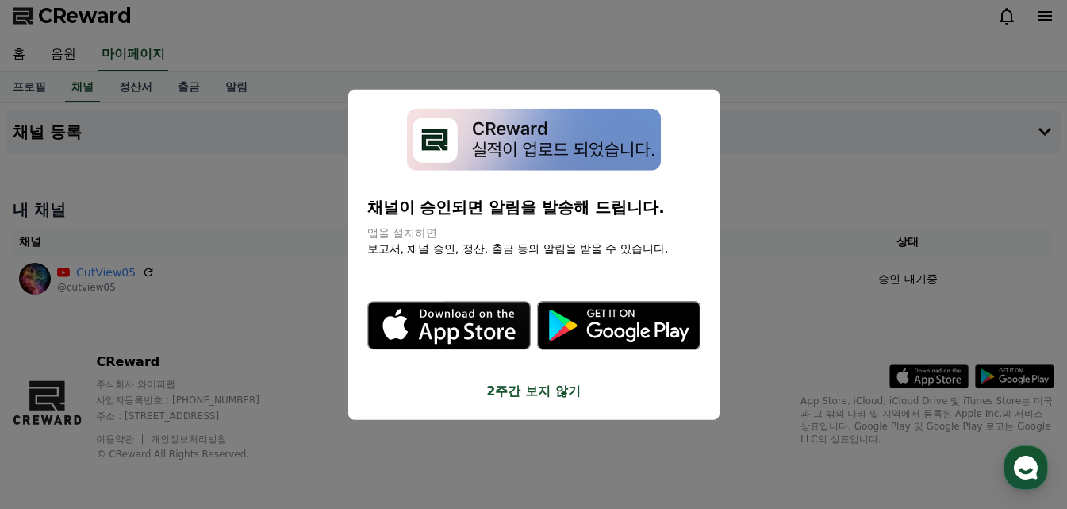
click at [540, 387] on button "2주간 보지 않기" at bounding box center [533, 391] width 333 height 19
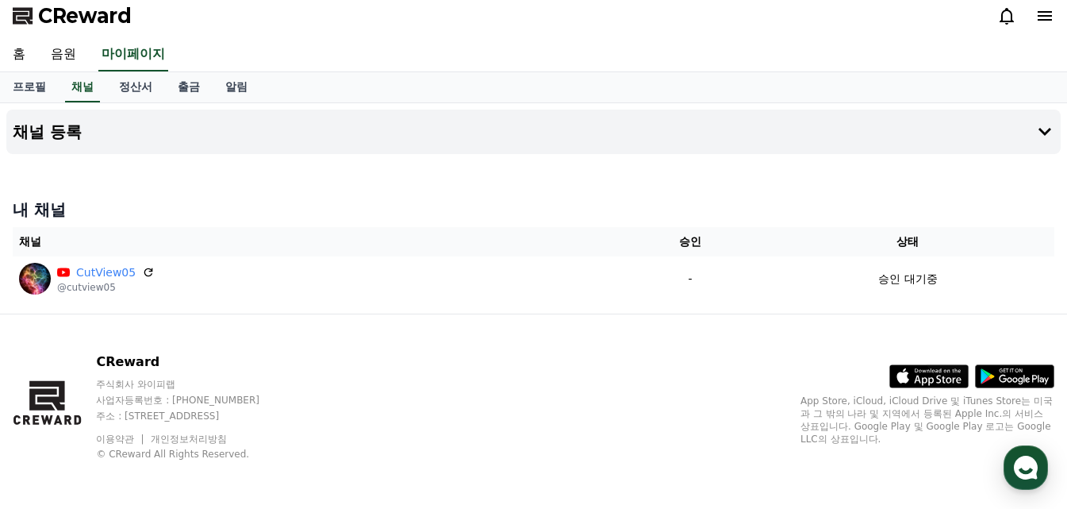
click at [1055, 15] on div "CReward" at bounding box center [533, 16] width 1067 height 44
click at [1045, 16] on icon at bounding box center [1045, 16] width 14 height 10
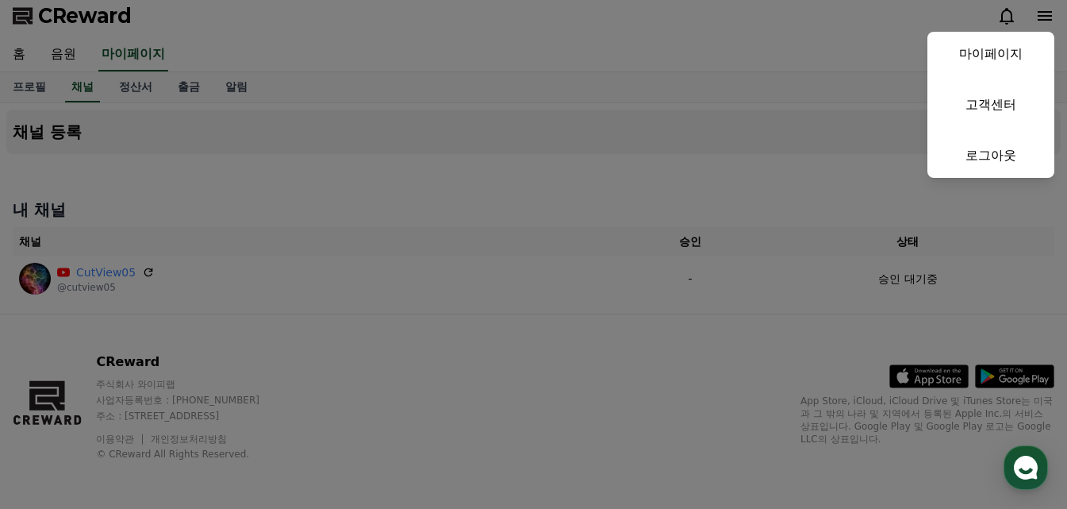
click at [1044, 16] on button "close" at bounding box center [533, 254] width 1067 height 509
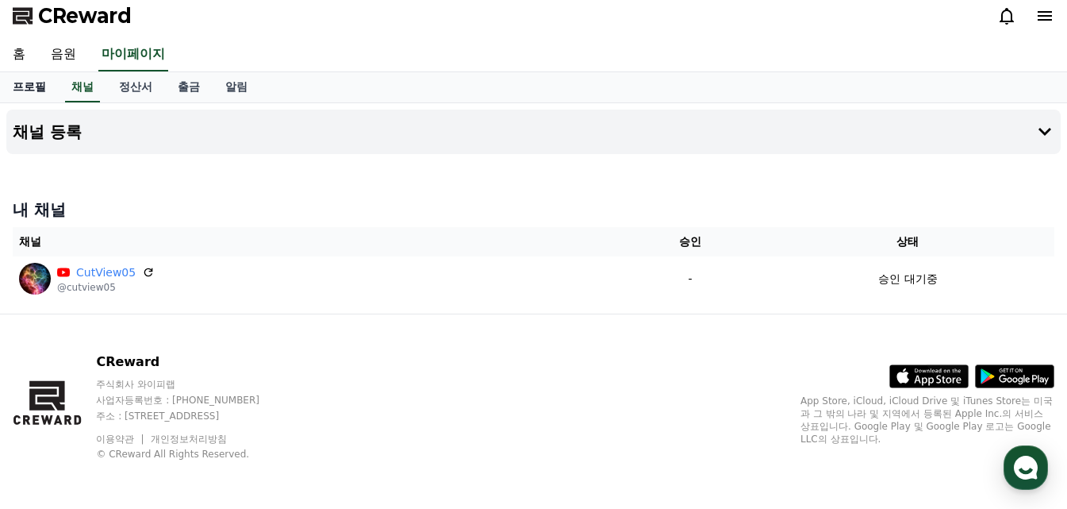
click at [25, 91] on link "프로필" at bounding box center [29, 87] width 59 height 30
select select "**********"
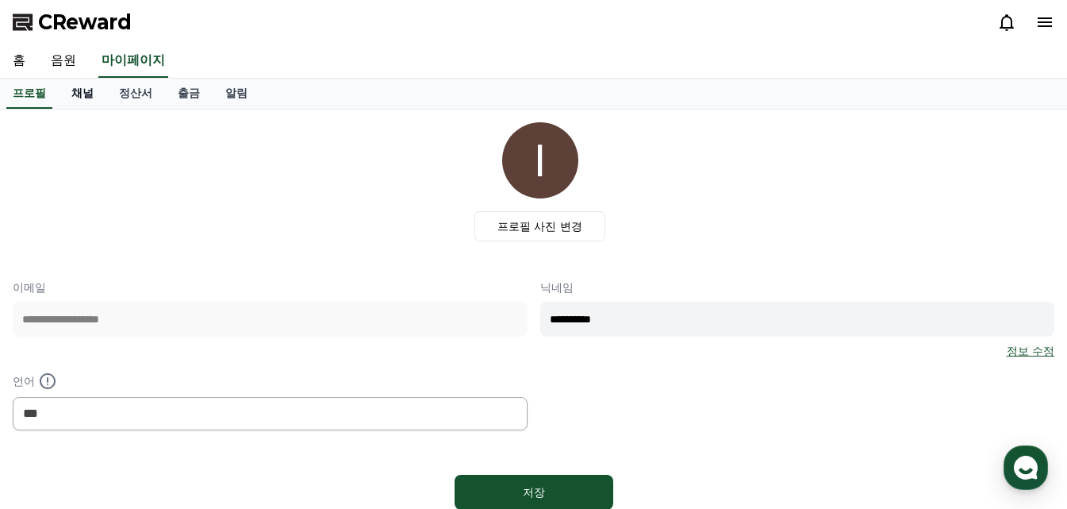
click at [70, 87] on link "채널" at bounding box center [83, 94] width 48 height 30
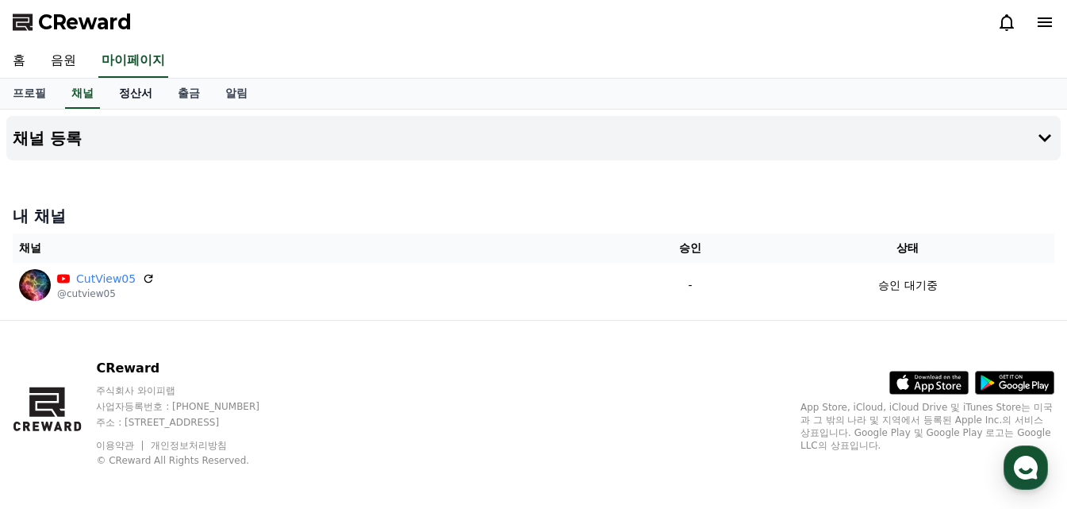
click at [148, 96] on link "정산서" at bounding box center [135, 94] width 59 height 30
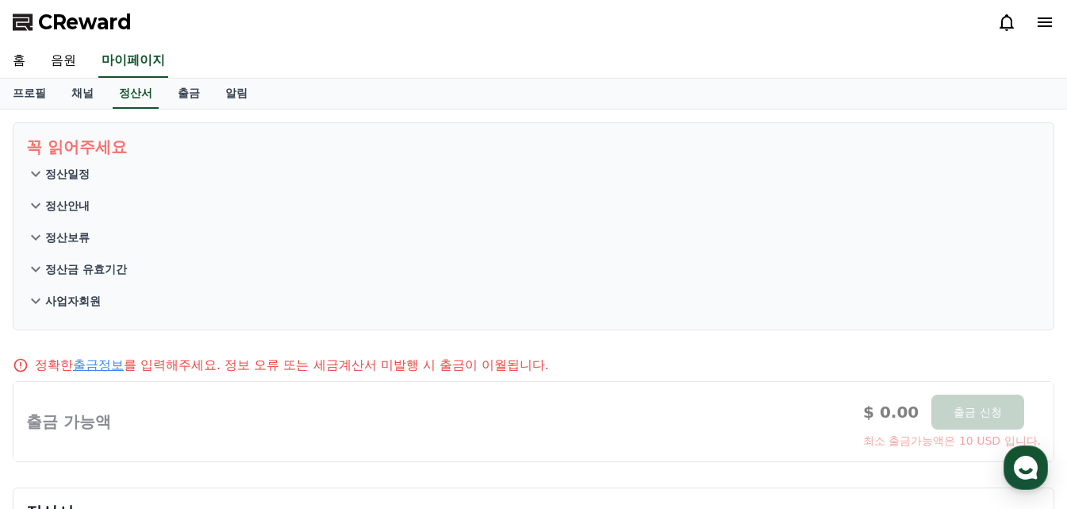
click at [38, 175] on icon at bounding box center [36, 174] width 10 height 6
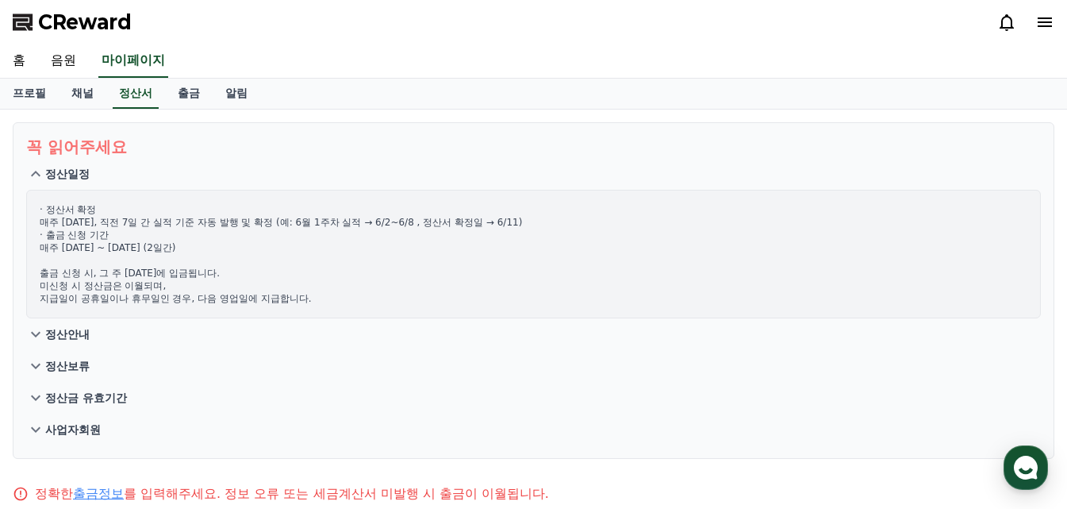
click at [39, 173] on icon at bounding box center [35, 173] width 19 height 19
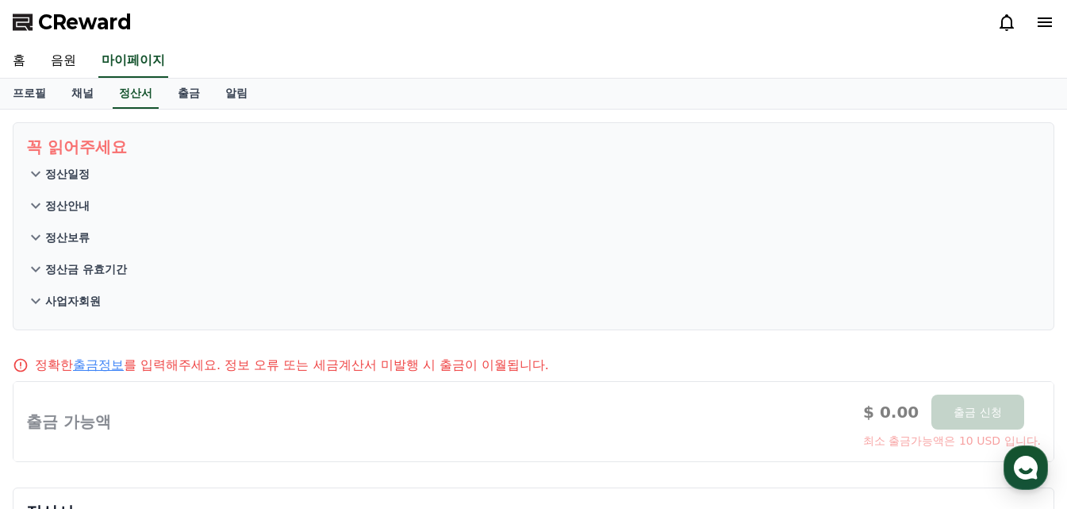
click at [34, 233] on icon at bounding box center [35, 237] width 19 height 19
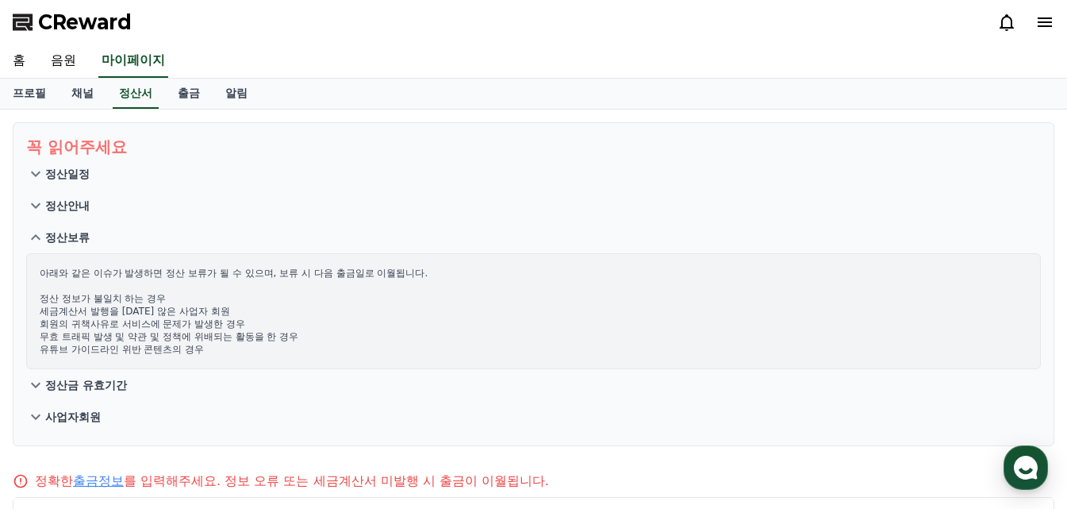
click at [35, 230] on icon at bounding box center [35, 237] width 19 height 19
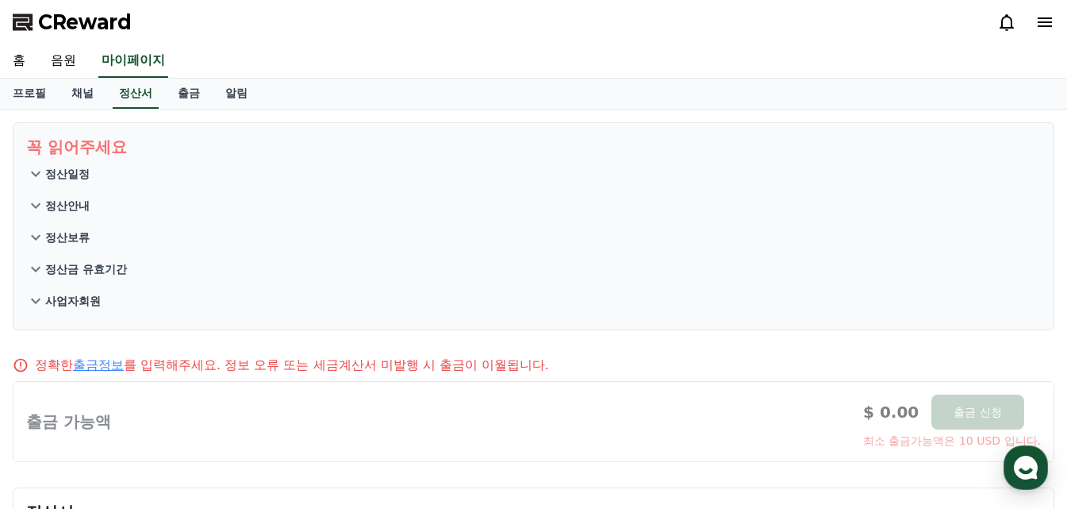
click at [27, 265] on icon at bounding box center [35, 269] width 19 height 19
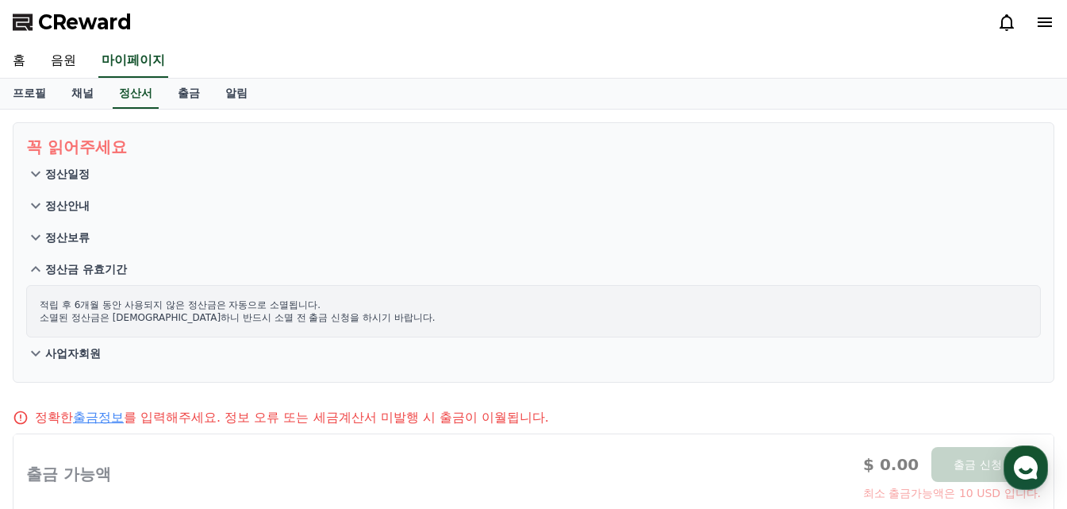
click at [27, 266] on icon at bounding box center [35, 269] width 19 height 19
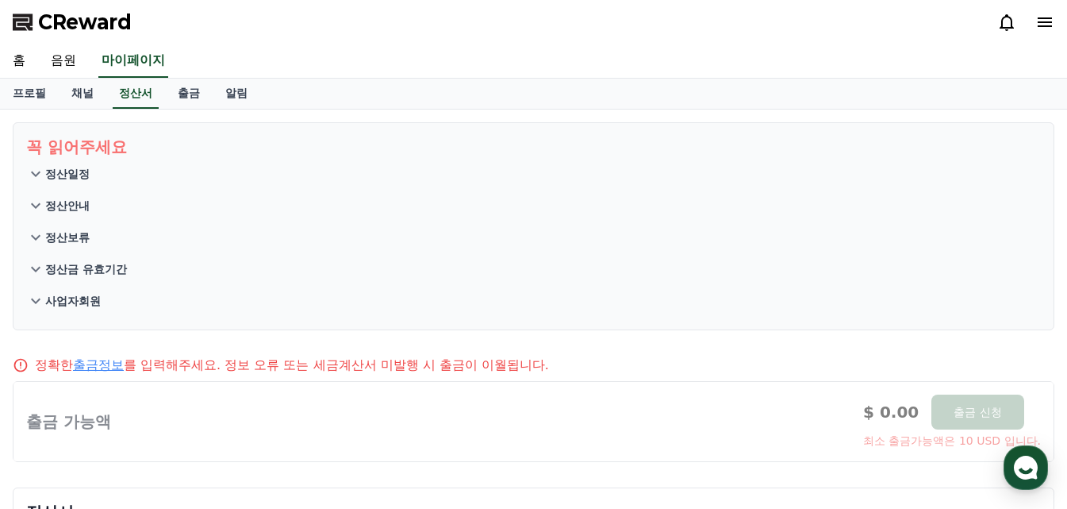
click at [37, 302] on icon at bounding box center [36, 301] width 10 height 6
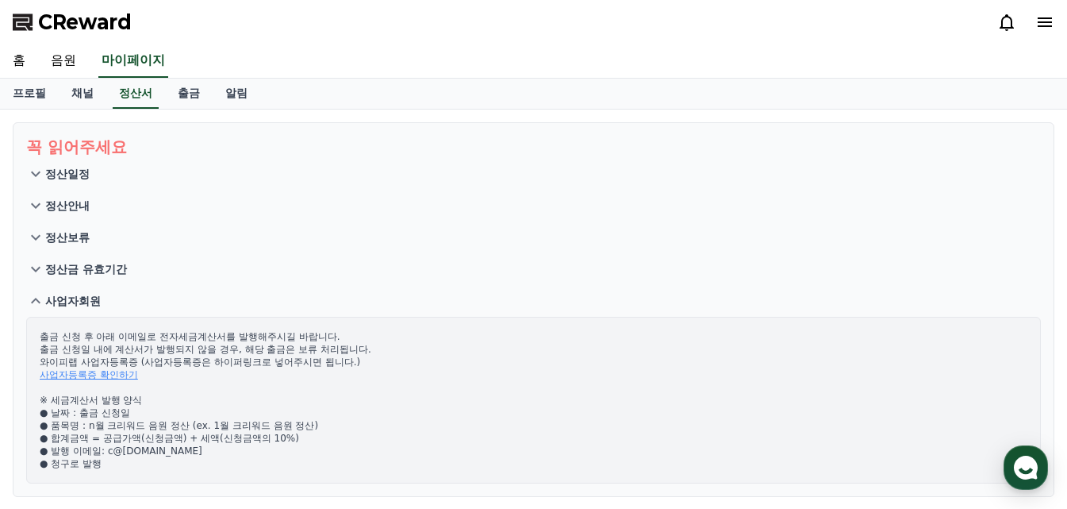
click at [37, 302] on icon at bounding box center [35, 300] width 19 height 19
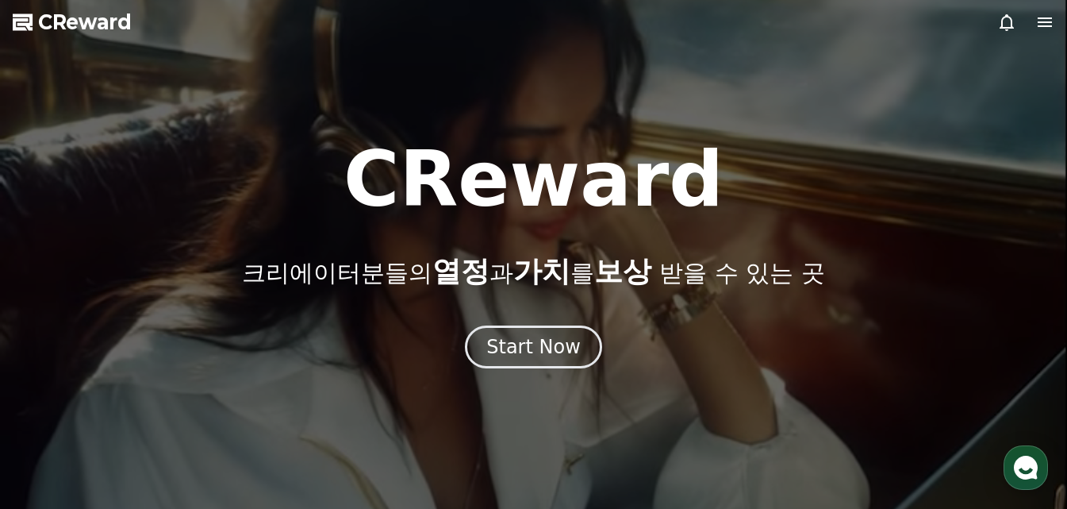
click at [1046, 20] on icon at bounding box center [1045, 22] width 19 height 19
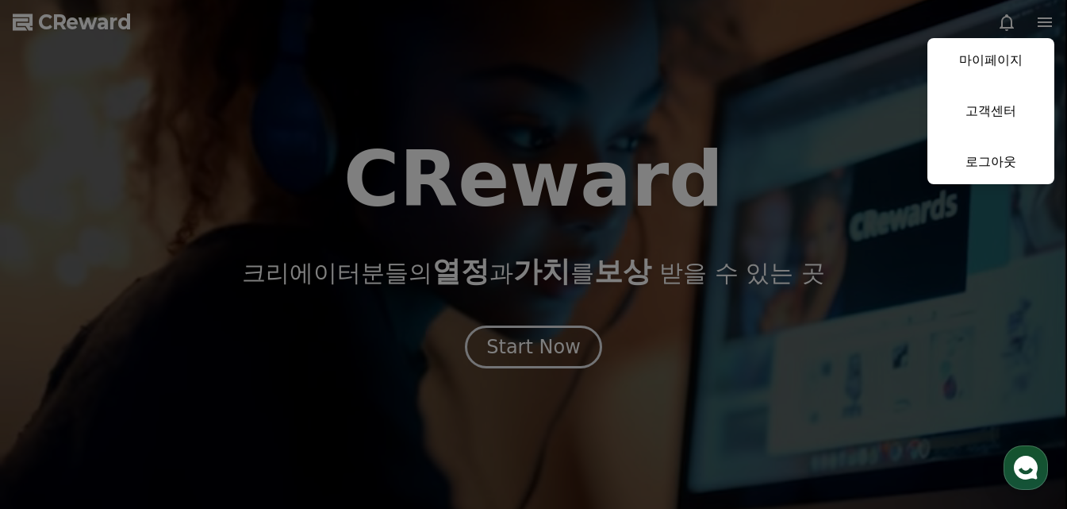
click at [1021, 69] on link "마이페이지" at bounding box center [991, 60] width 127 height 44
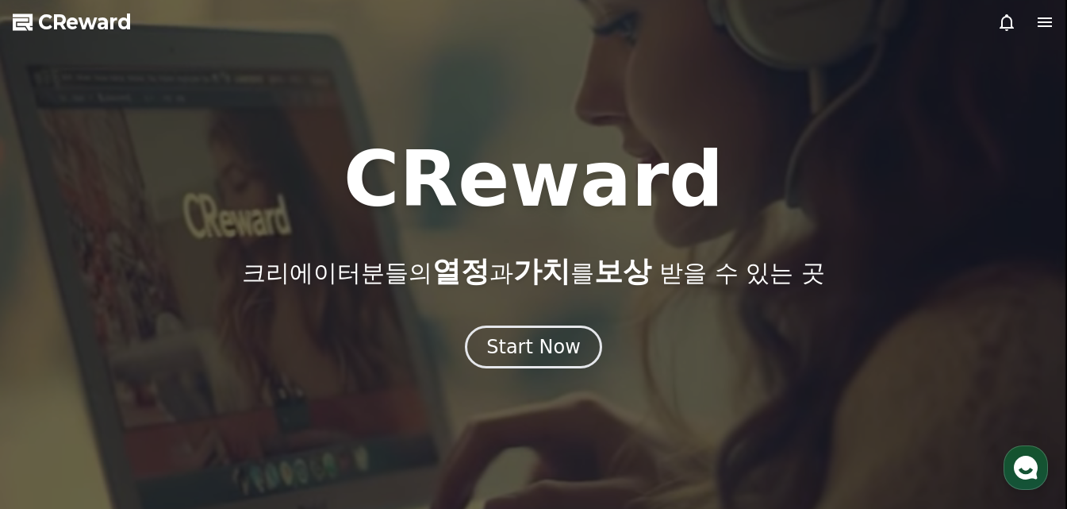
select select "**********"
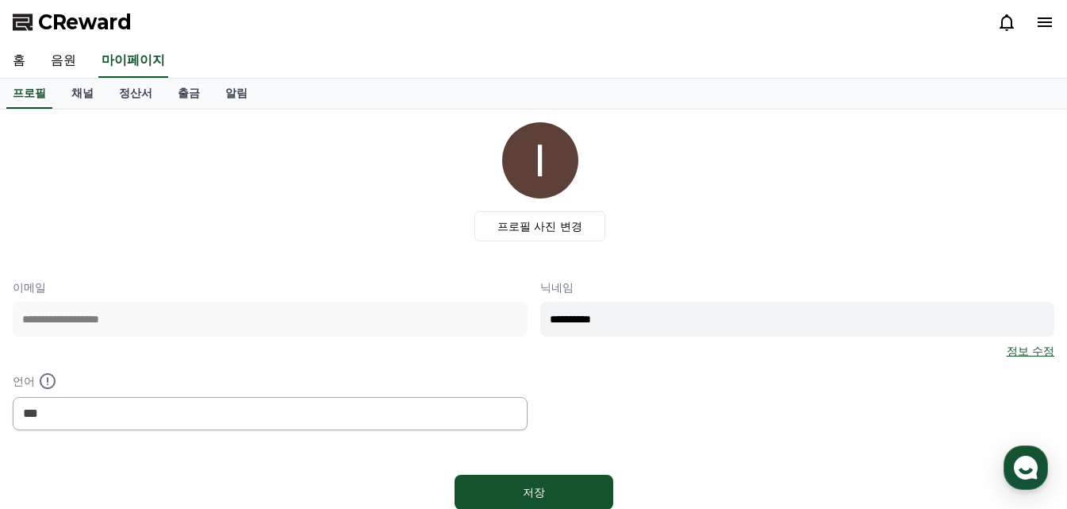
click at [1051, 13] on icon at bounding box center [1045, 22] width 19 height 19
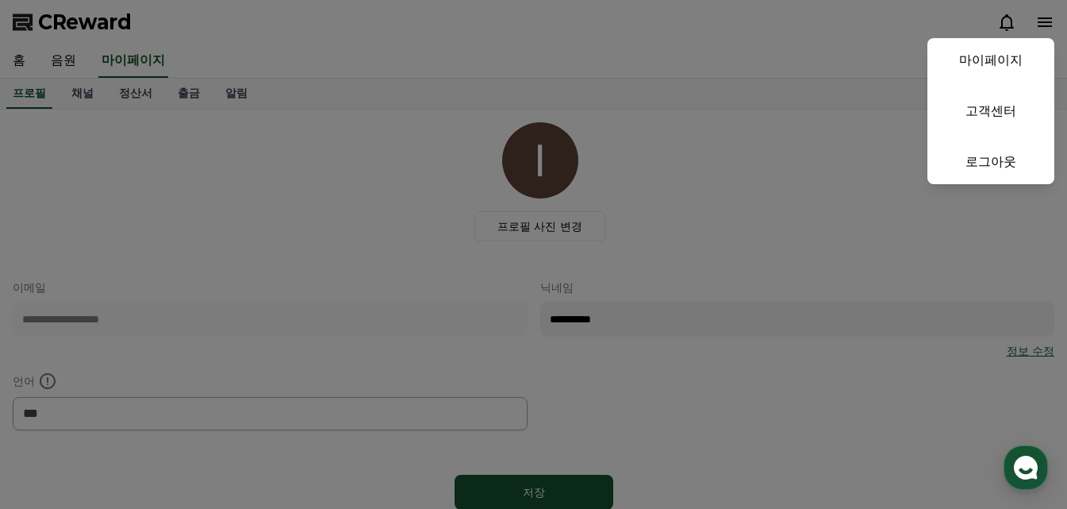
click at [1051, 15] on button "close" at bounding box center [533, 254] width 1067 height 509
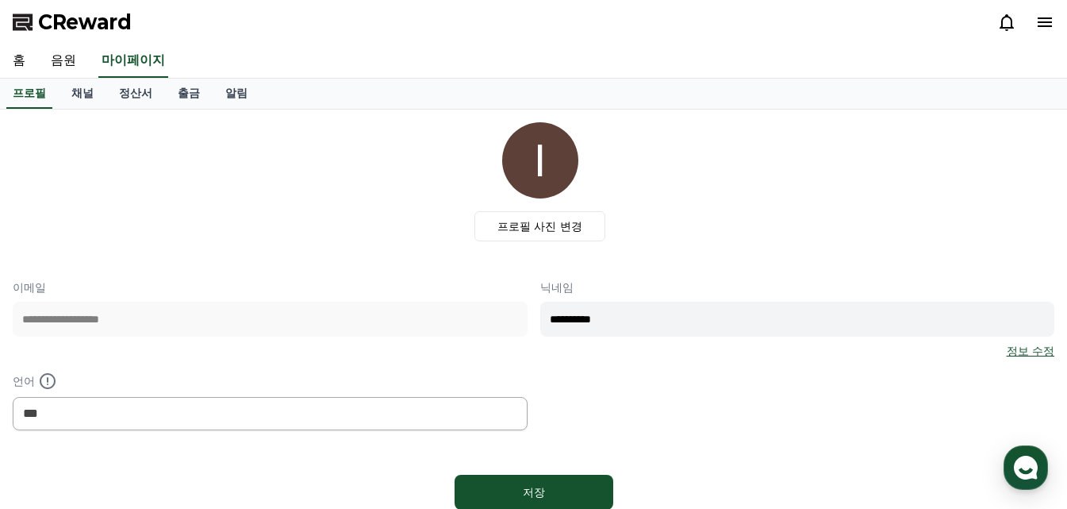
click at [1033, 356] on link "정보 수정" at bounding box center [1031, 351] width 48 height 16
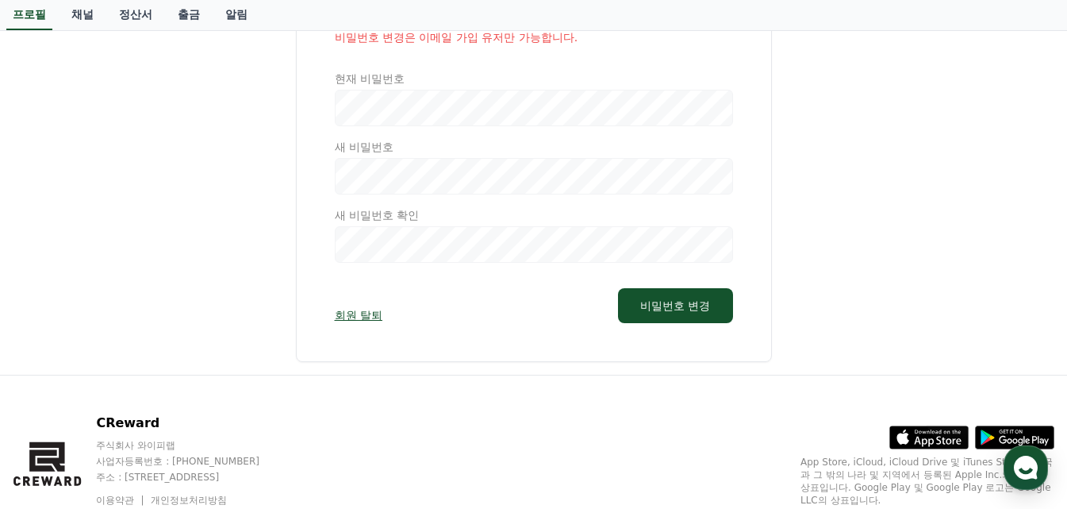
scroll to position [221, 0]
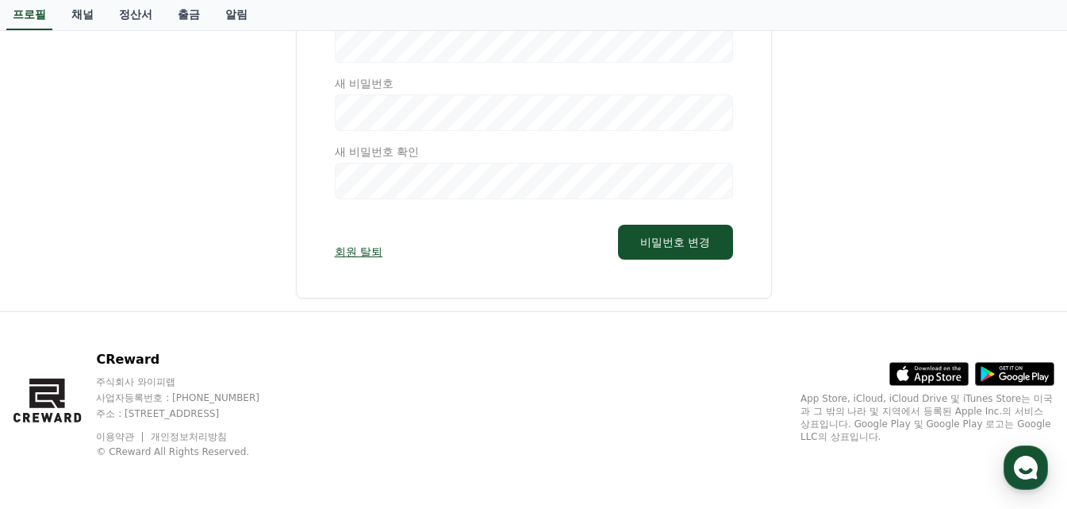
click at [361, 255] on link "회원 탈퇴" at bounding box center [359, 252] width 48 height 16
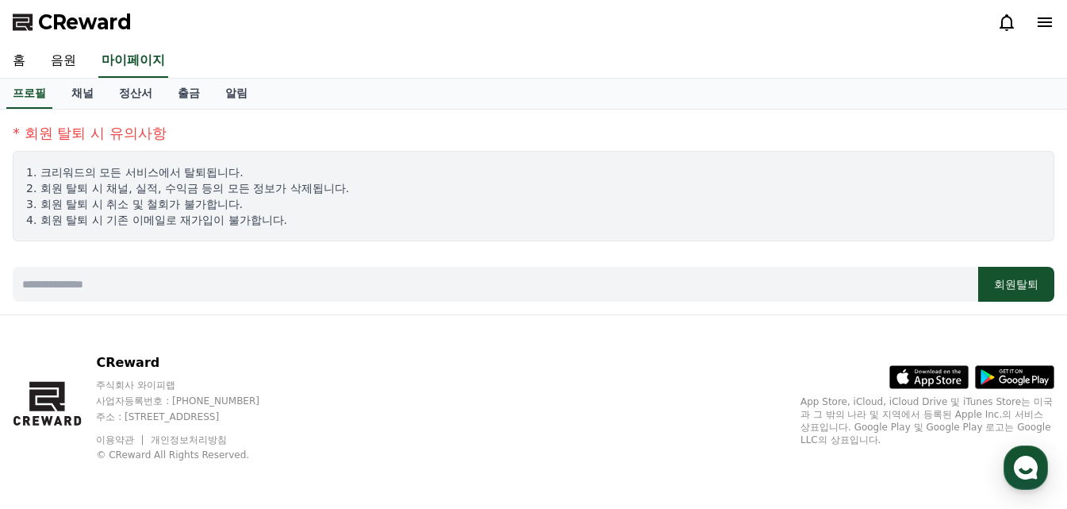
click at [336, 281] on input at bounding box center [496, 284] width 966 height 35
type input "**"
drag, startPoint x: 1020, startPoint y: 283, endPoint x: 632, endPoint y: 81, distance: 436.6
click at [1018, 284] on button "회원탈퇴" at bounding box center [1016, 284] width 76 height 35
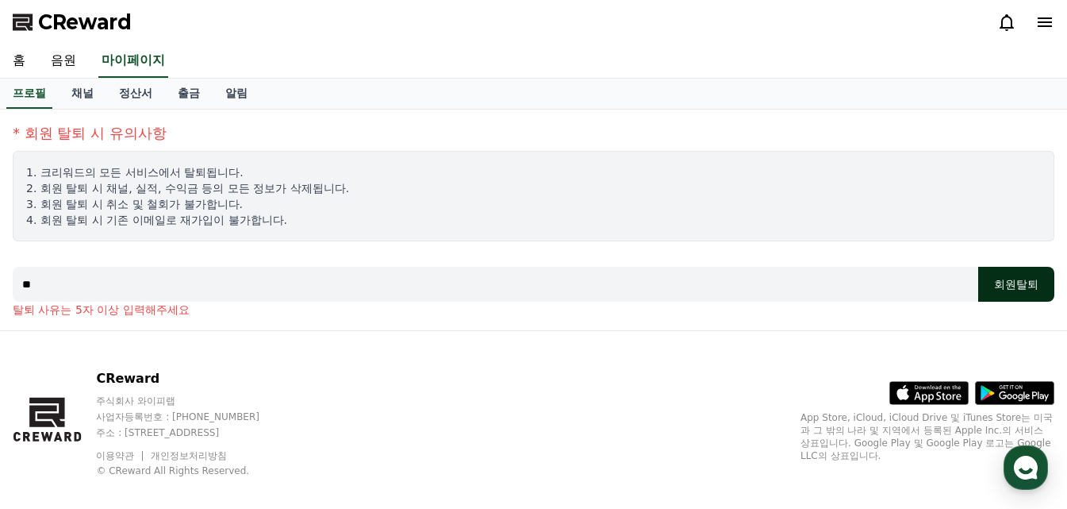
click at [1008, 286] on button "회원탈퇴" at bounding box center [1016, 284] width 76 height 35
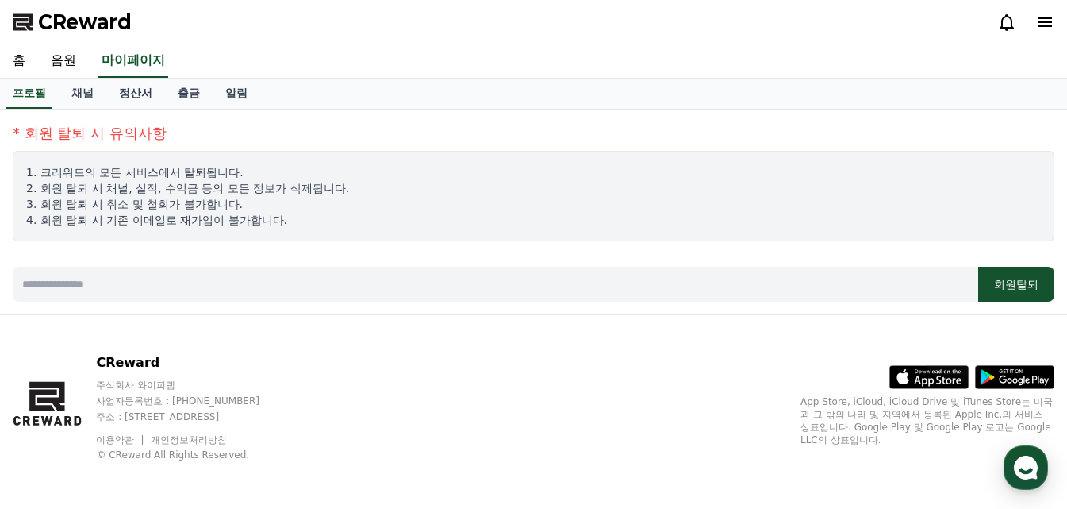
click at [1039, 22] on icon at bounding box center [1045, 22] width 14 height 10
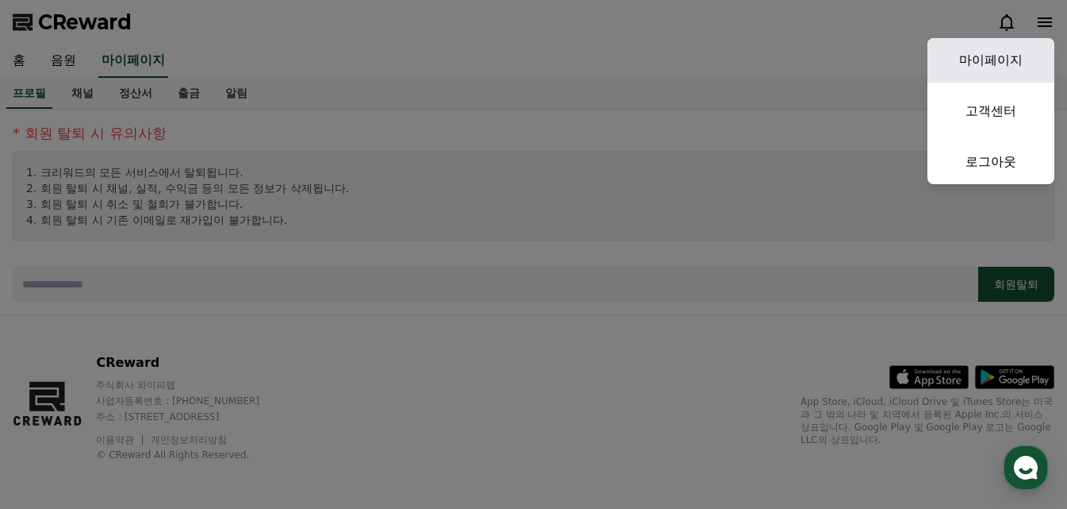
click at [1029, 56] on link "마이페이지" at bounding box center [991, 60] width 127 height 44
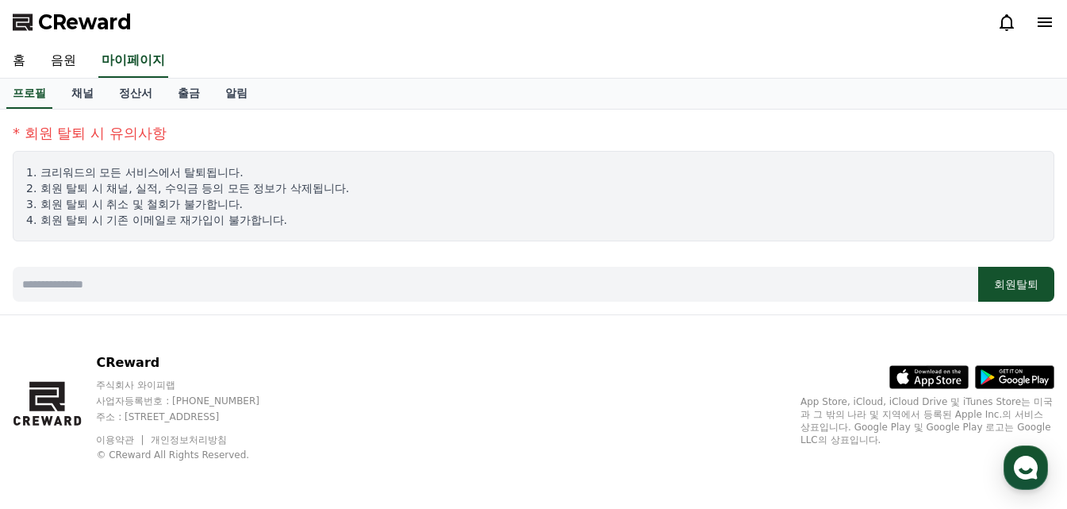
select select "**********"
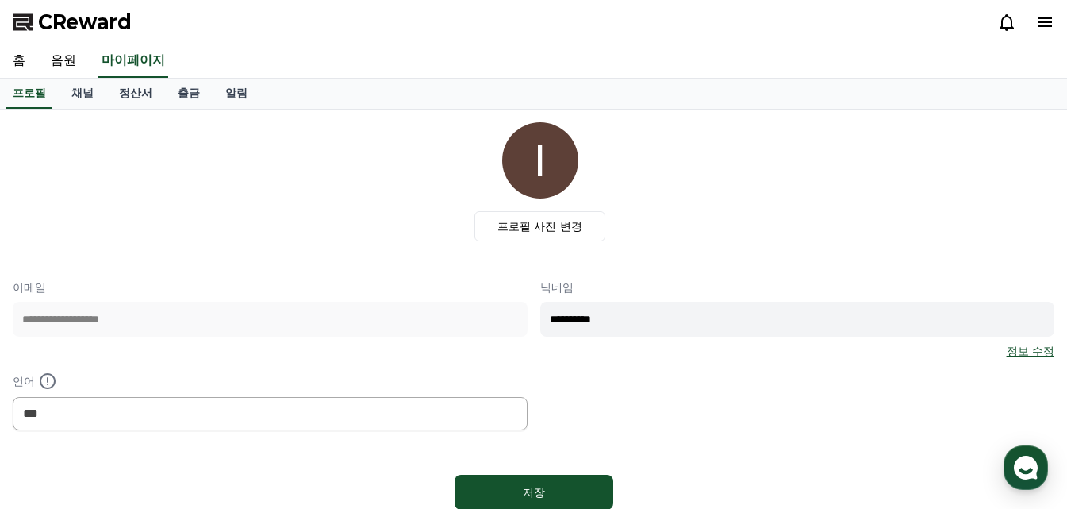
click at [1028, 352] on link "정보 수정" at bounding box center [1031, 351] width 48 height 16
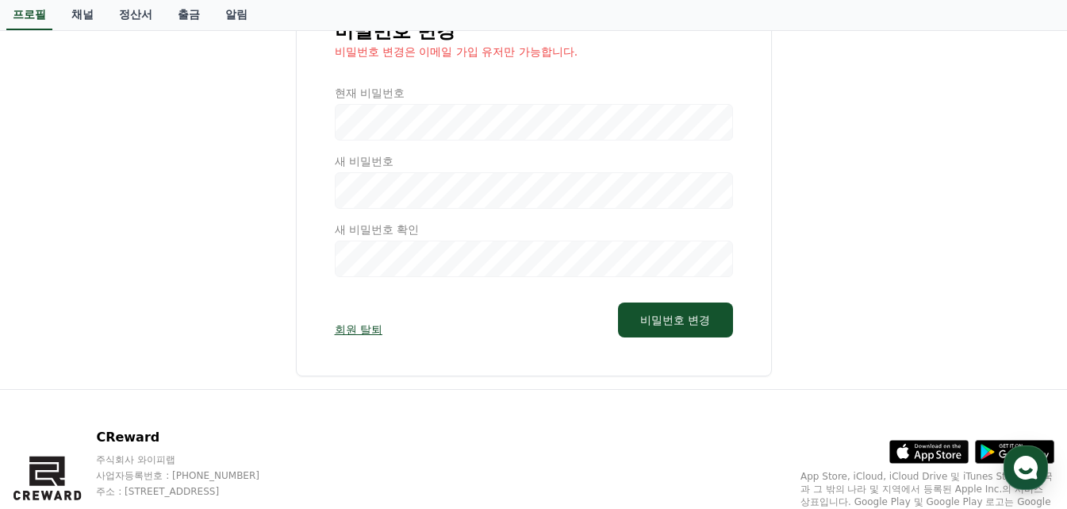
scroll to position [221, 0]
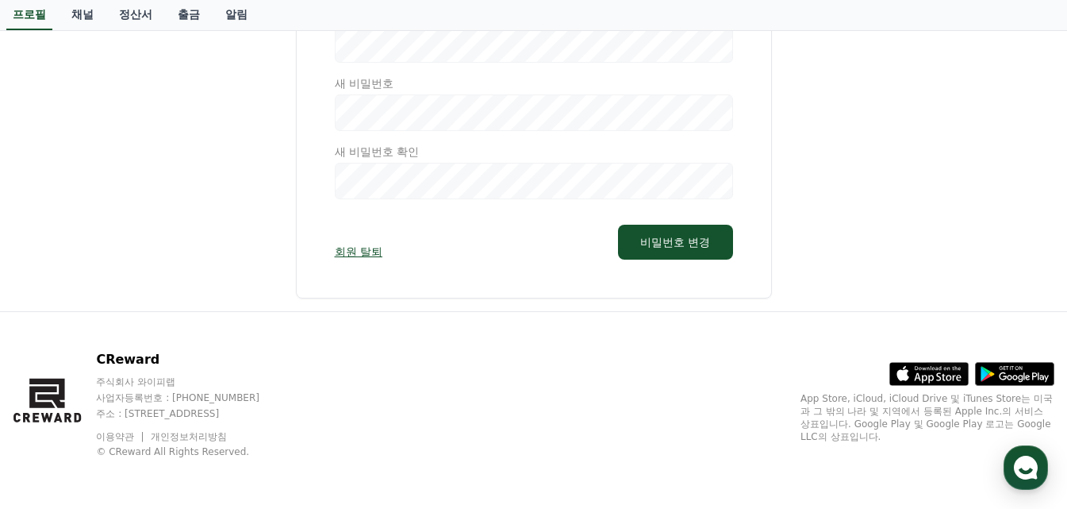
click at [379, 257] on link "회원 탈퇴" at bounding box center [359, 252] width 48 height 16
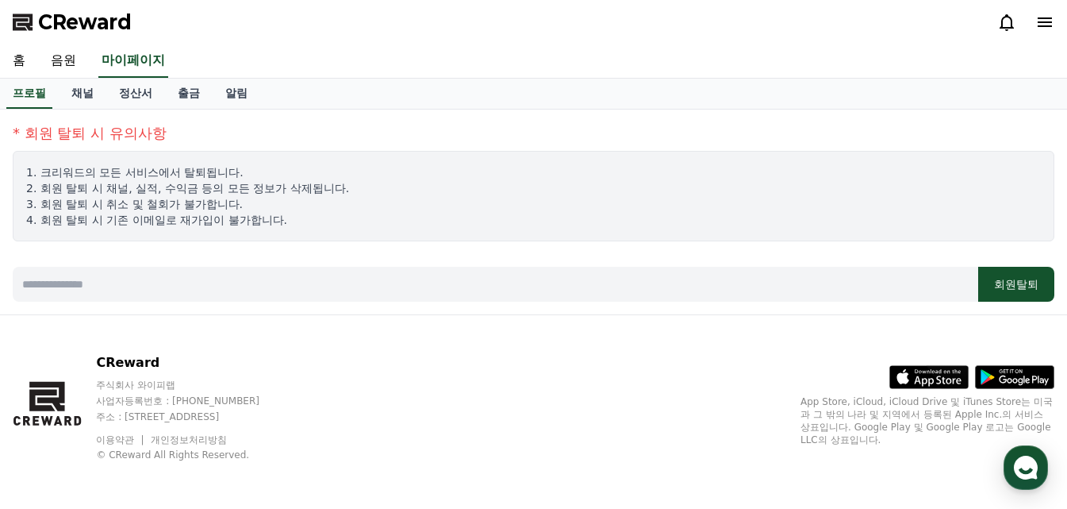
click at [365, 281] on input at bounding box center [496, 284] width 966 height 35
type input "**"
click at [999, 291] on button "회원탈퇴" at bounding box center [1016, 284] width 76 height 35
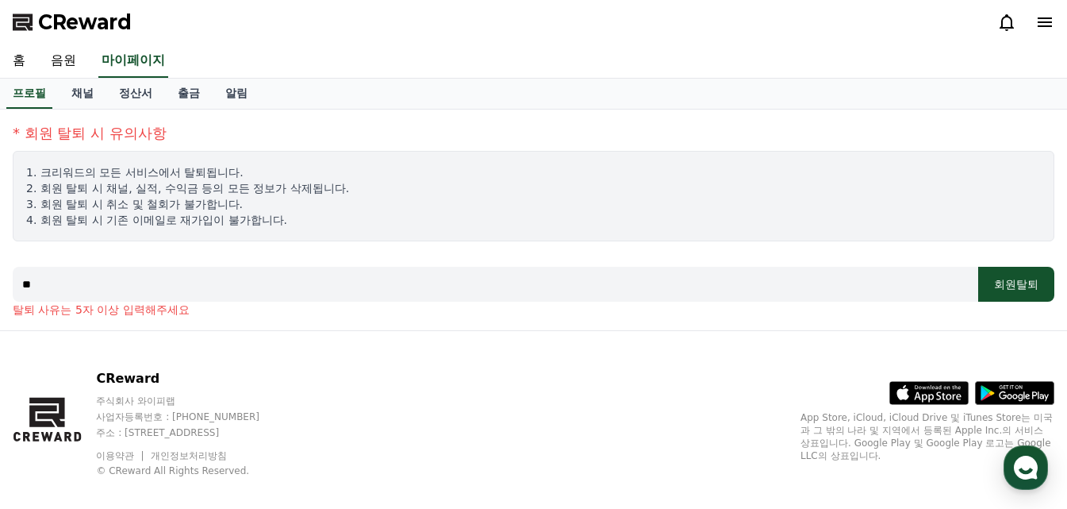
click at [118, 21] on span "CReward" at bounding box center [85, 22] width 94 height 25
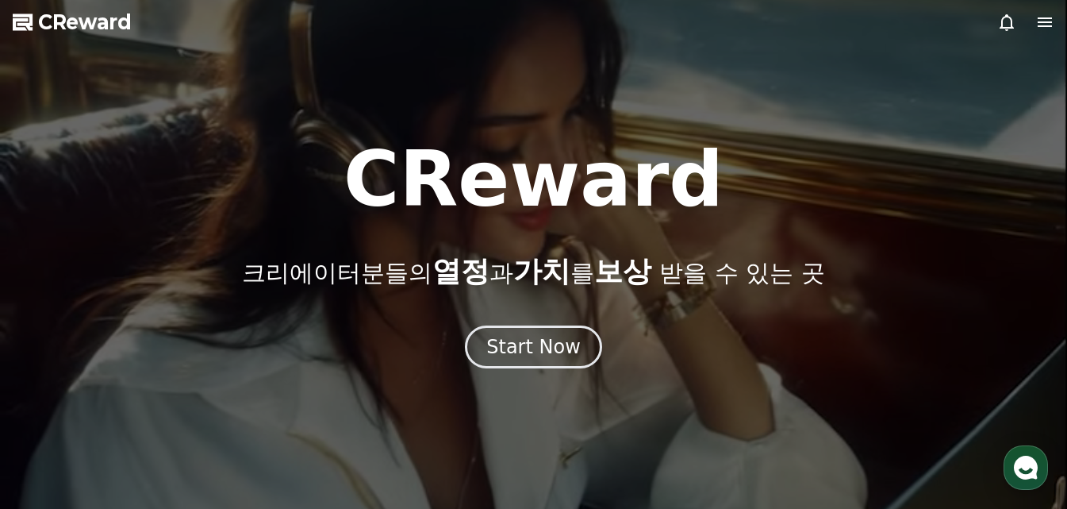
click at [1044, 21] on icon at bounding box center [1045, 22] width 19 height 19
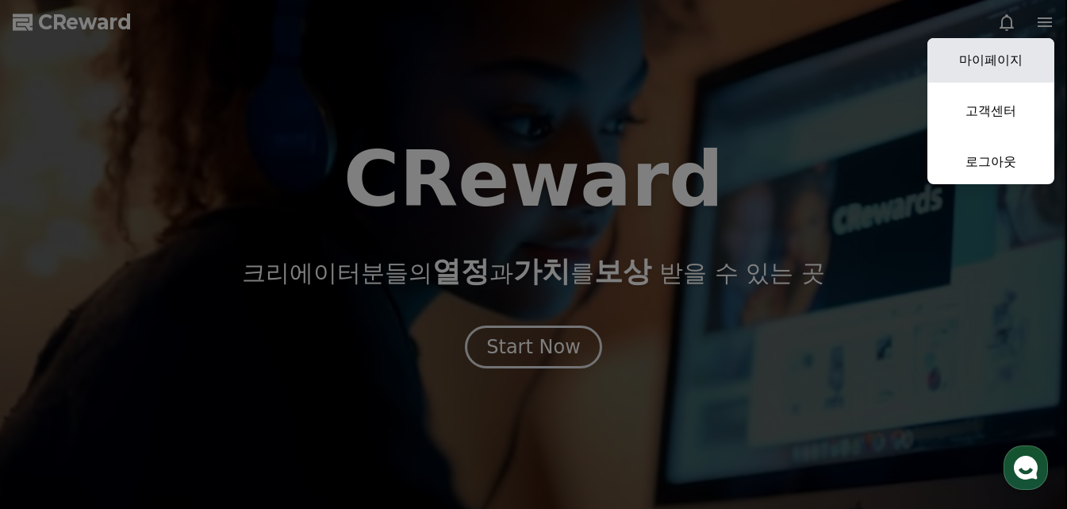
click at [1005, 62] on link "마이페이지" at bounding box center [991, 60] width 127 height 44
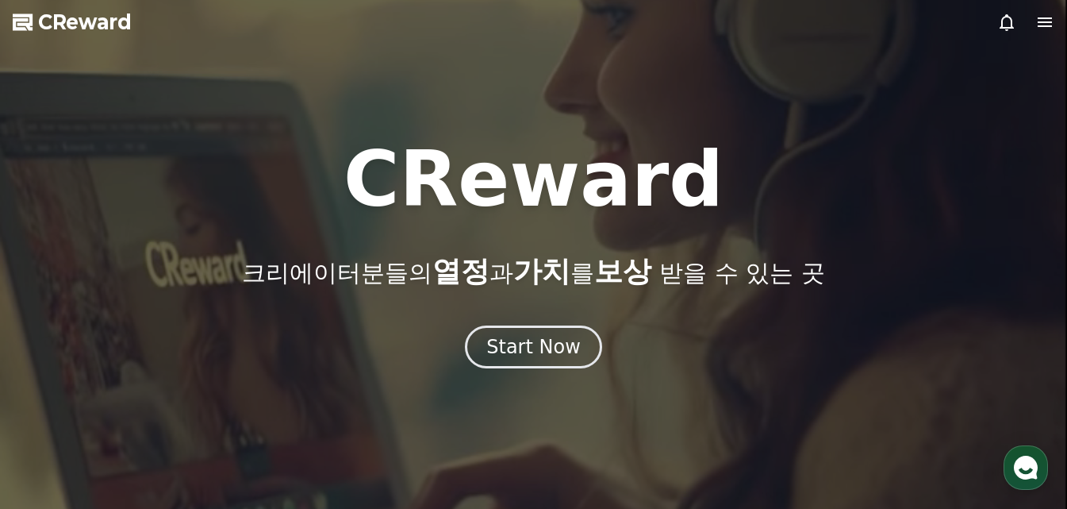
select select "**********"
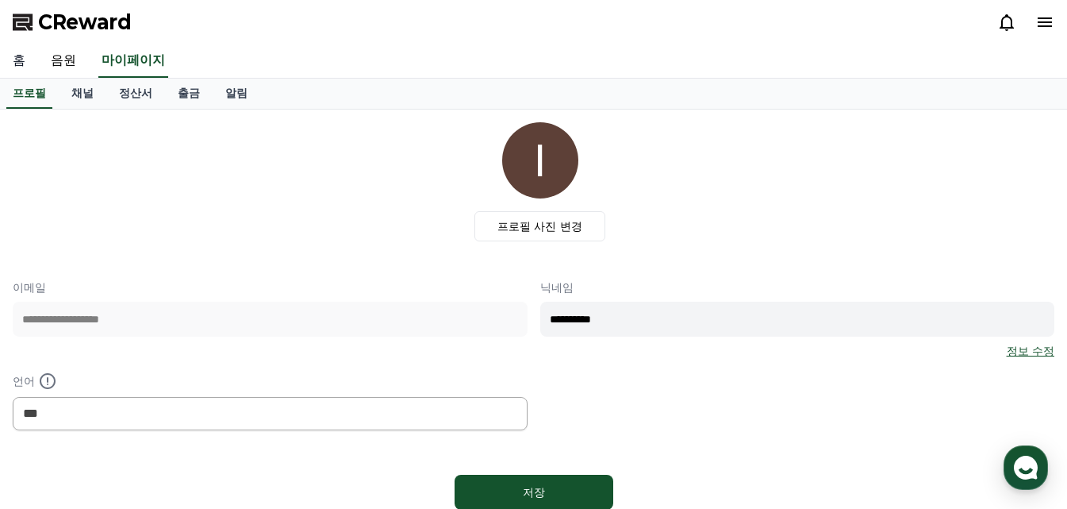
click at [22, 59] on link "홈" at bounding box center [19, 60] width 38 height 33
